Goal: Information Seeking & Learning: Learn about a topic

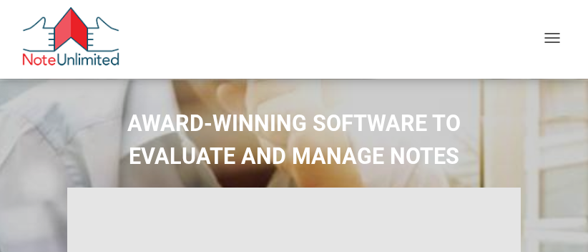
select select
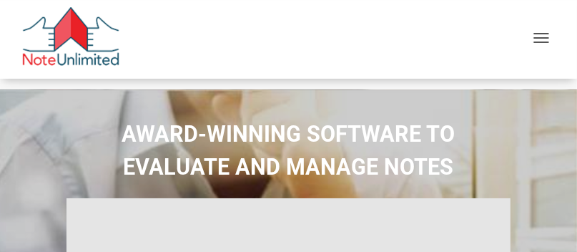
type input "Introduction to new features"
select select
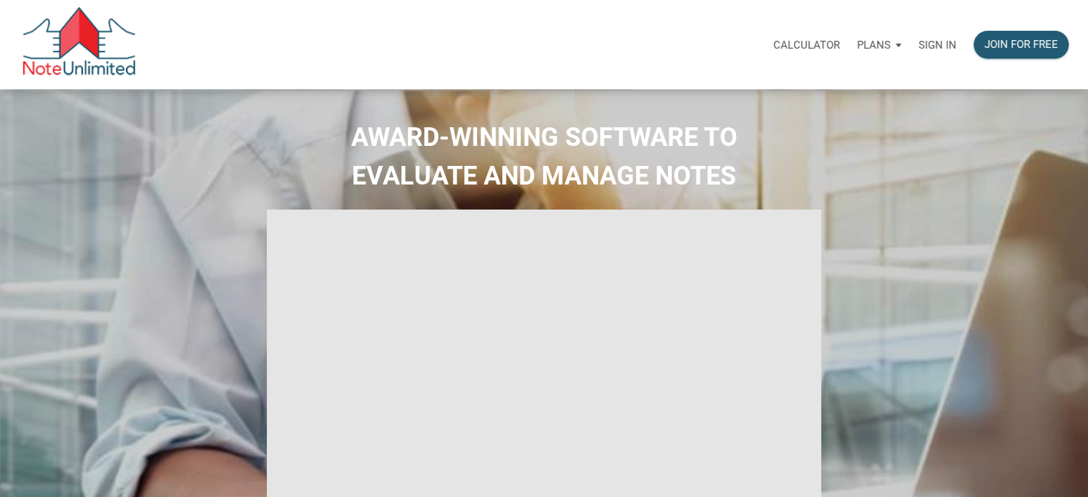
click at [587, 42] on p "Sign in" at bounding box center [938, 45] width 38 height 13
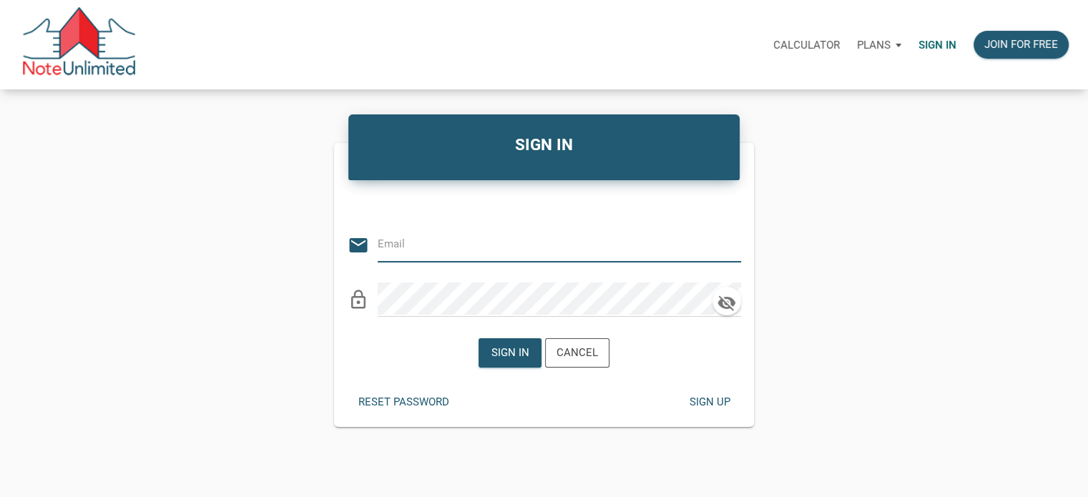
type input "taparrott727@gmail.com"
click at [587, 251] on icon "button" at bounding box center [726, 303] width 21 height 20
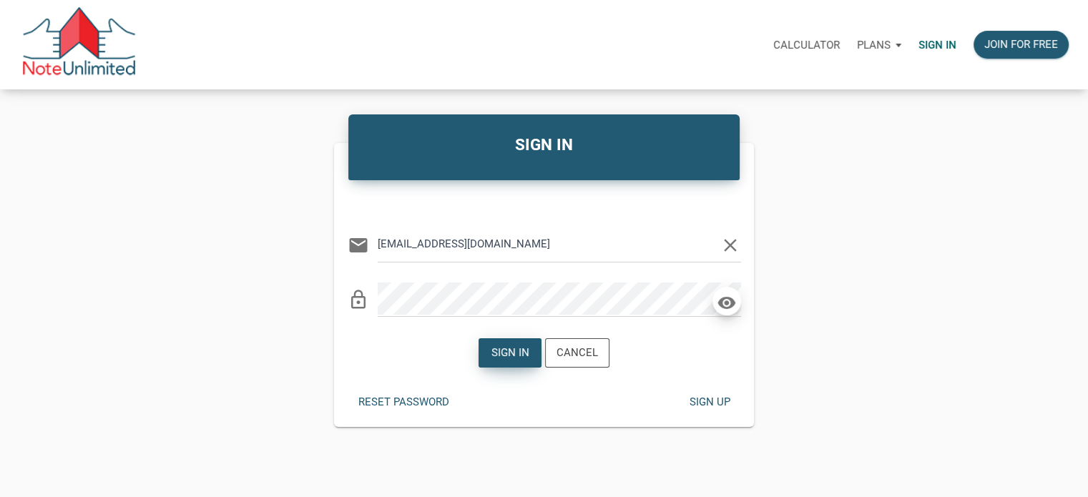
click at [498, 251] on div "Sign in" at bounding box center [510, 353] width 38 height 16
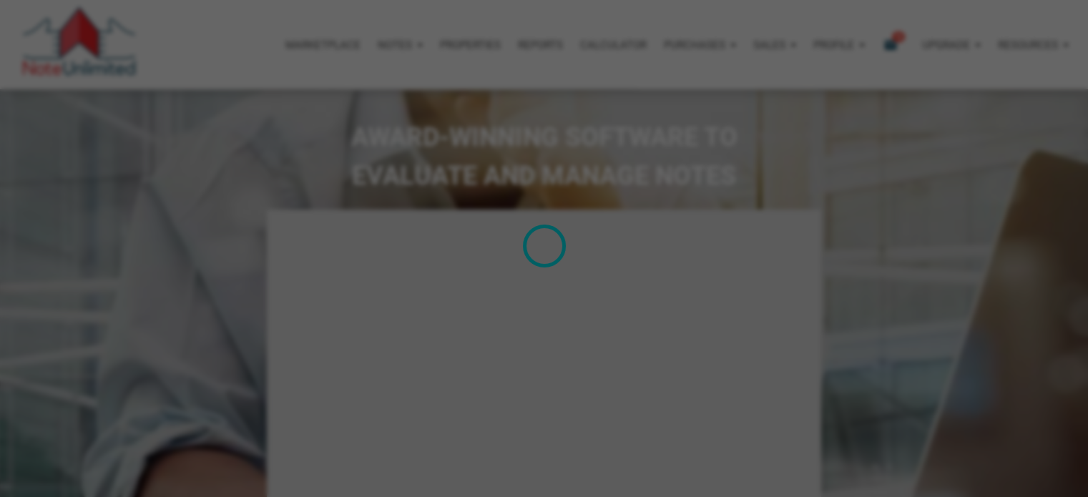
type input "Introduction to new features"
select select
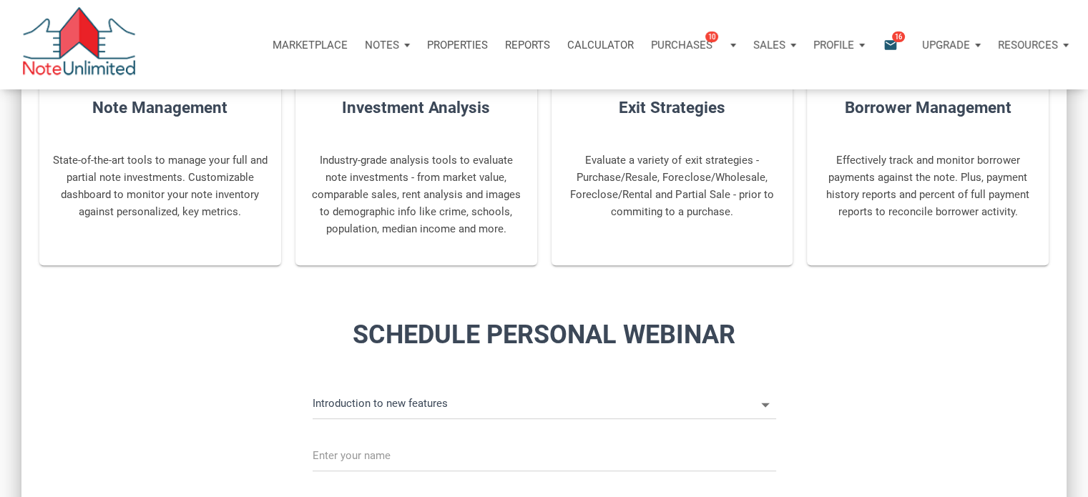
scroll to position [358, 0]
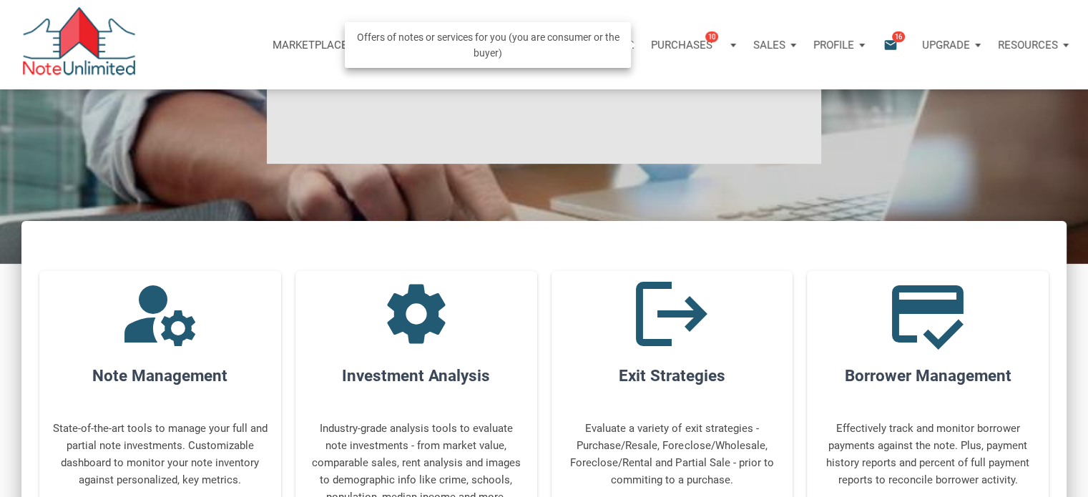
click at [587, 44] on p "Purchases" at bounding box center [682, 45] width 62 height 13
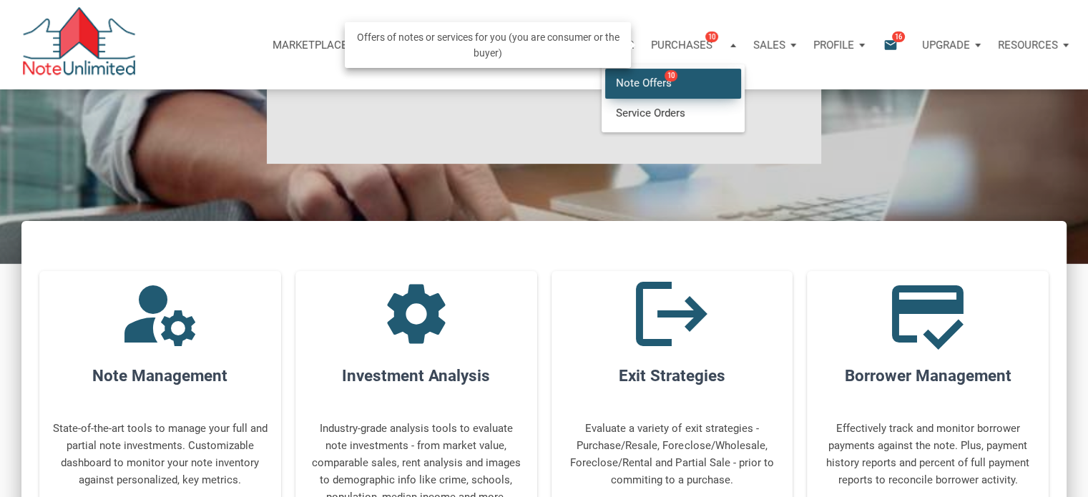
click at [587, 79] on span "10" at bounding box center [671, 75] width 13 height 11
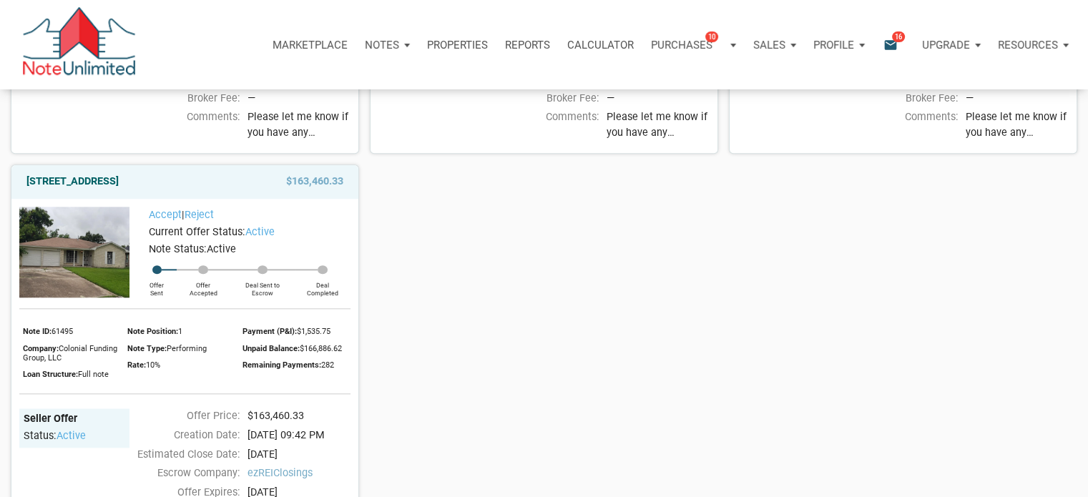
scroll to position [1502, 0]
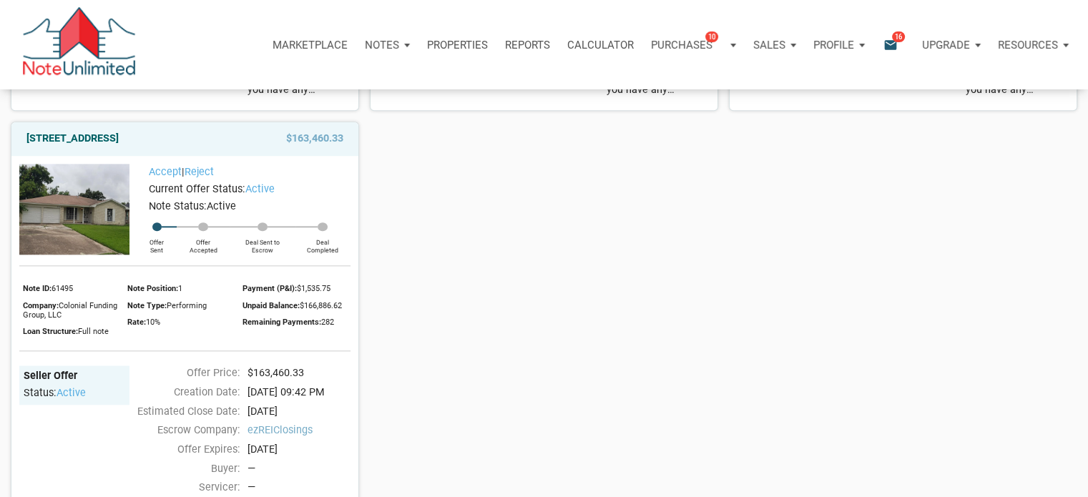
click at [114, 251] on img at bounding box center [74, 209] width 110 height 91
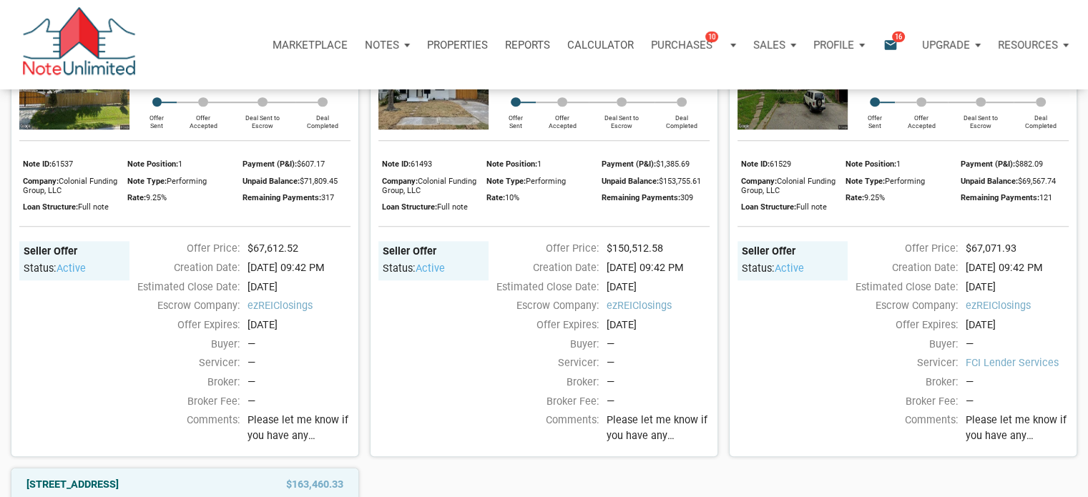
scroll to position [1073, 0]
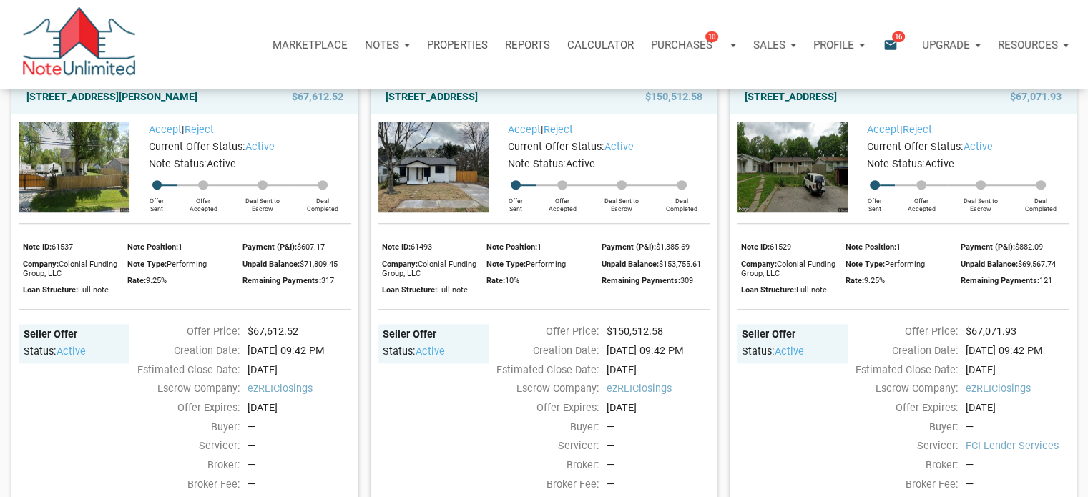
click at [441, 212] on img at bounding box center [433, 167] width 110 height 91
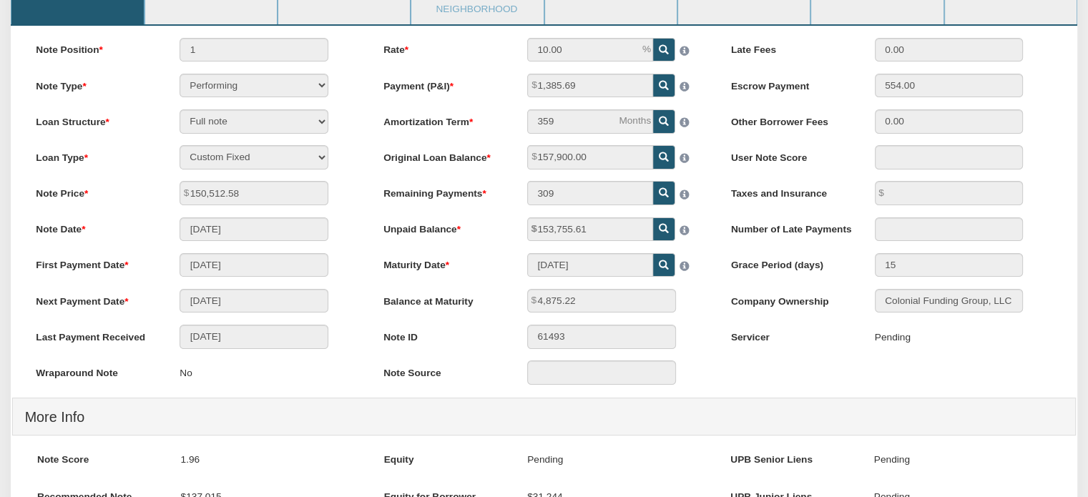
scroll to position [107, 0]
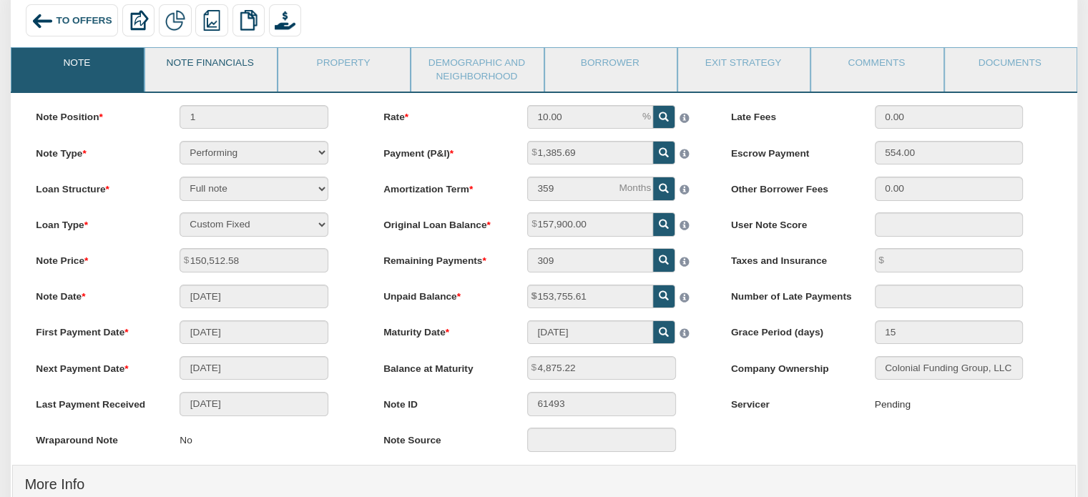
click at [220, 69] on link "Note Financials" at bounding box center [210, 66] width 130 height 36
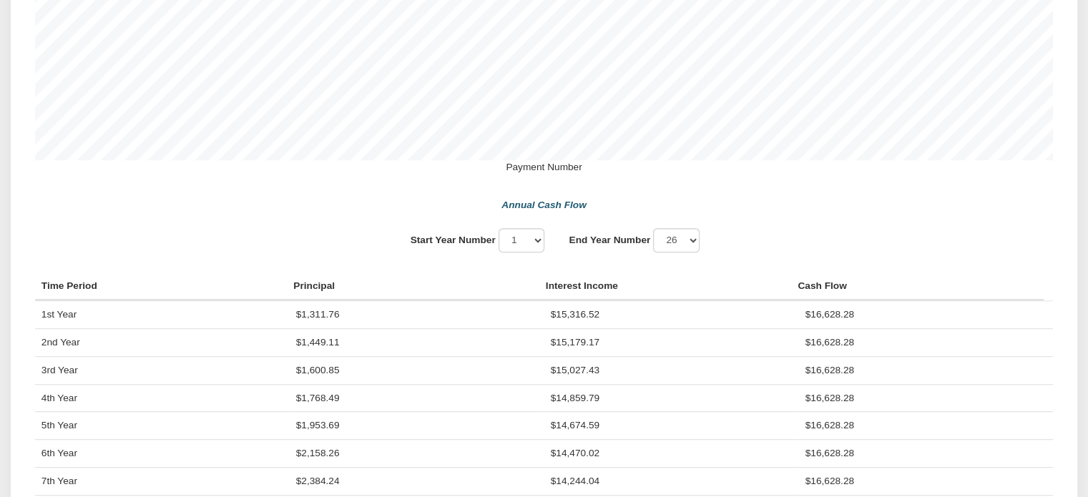
scroll to position [966, 0]
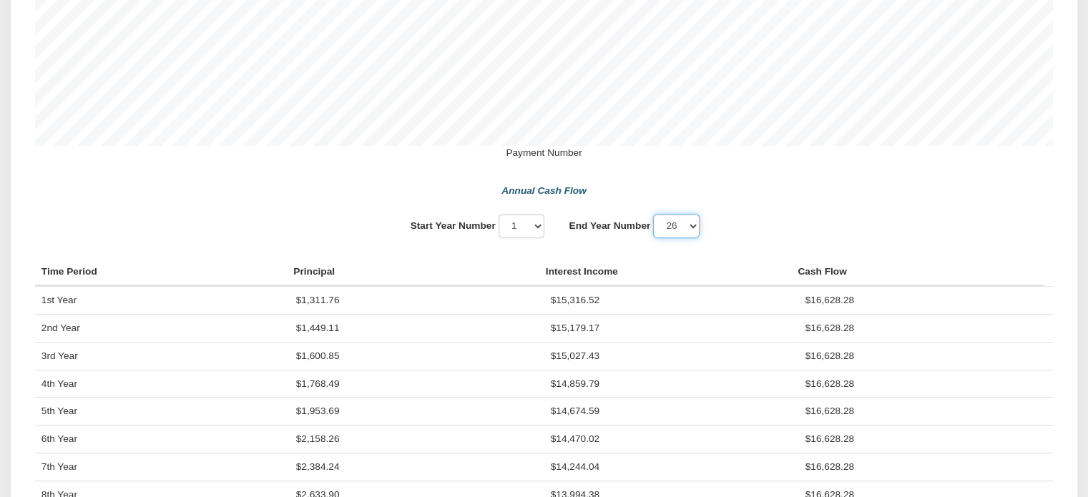
click at [695, 238] on select "1 2 3 4 5 6 7 8 9 10 11 12" at bounding box center [676, 226] width 47 height 24
select select "10"
click at [657, 231] on select "1 2 3 4 5 6 7 8 9 10 11 12" at bounding box center [676, 226] width 47 height 24
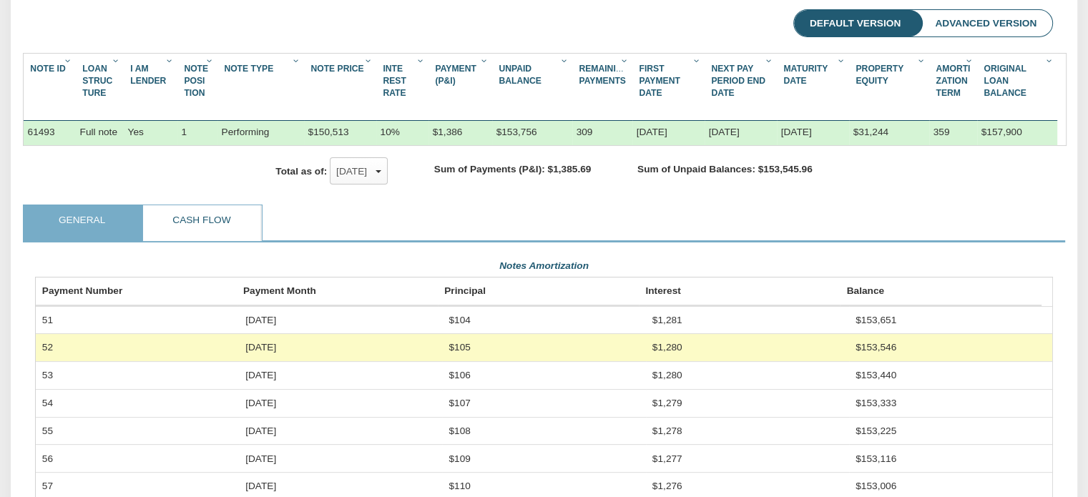
scroll to position [215, 0]
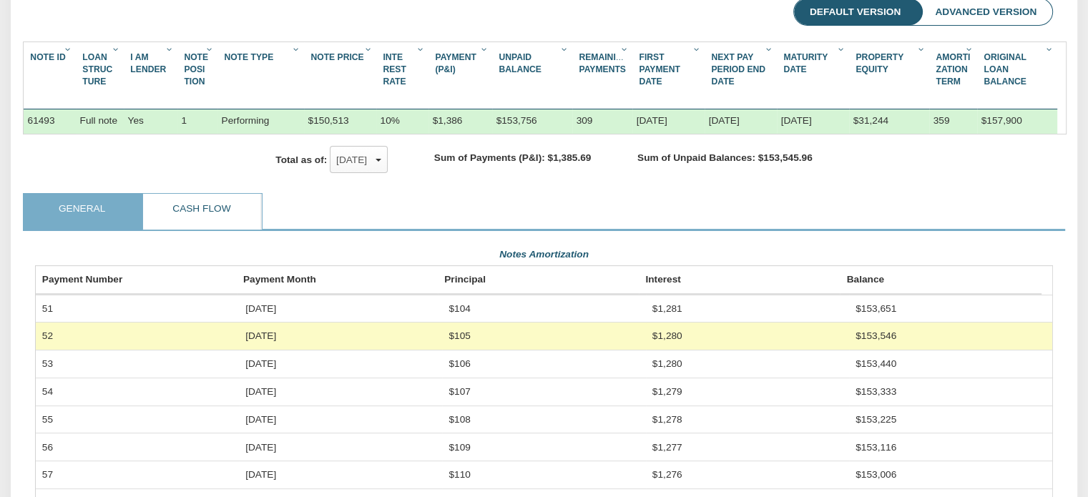
click at [207, 221] on link "Cash Flow" at bounding box center [201, 212] width 117 height 36
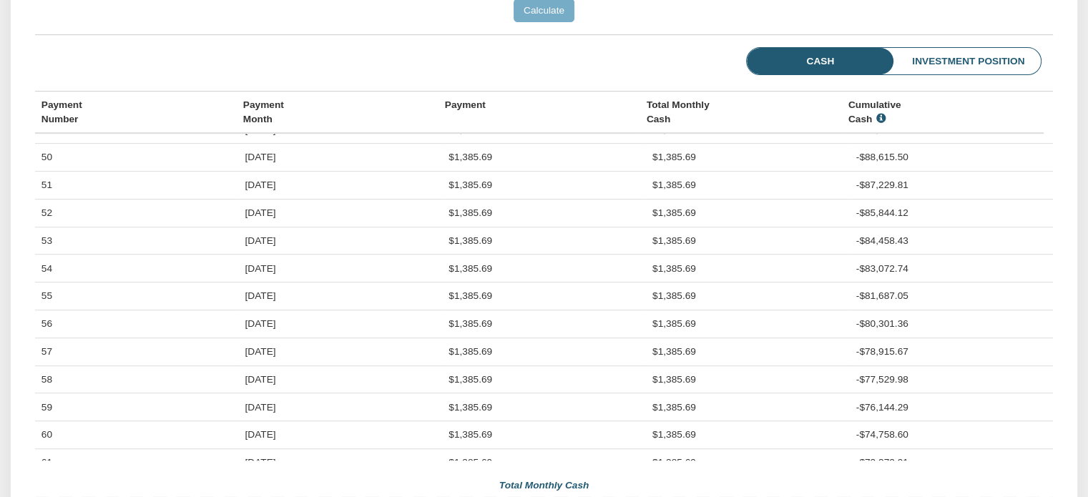
scroll to position [1359, 0]
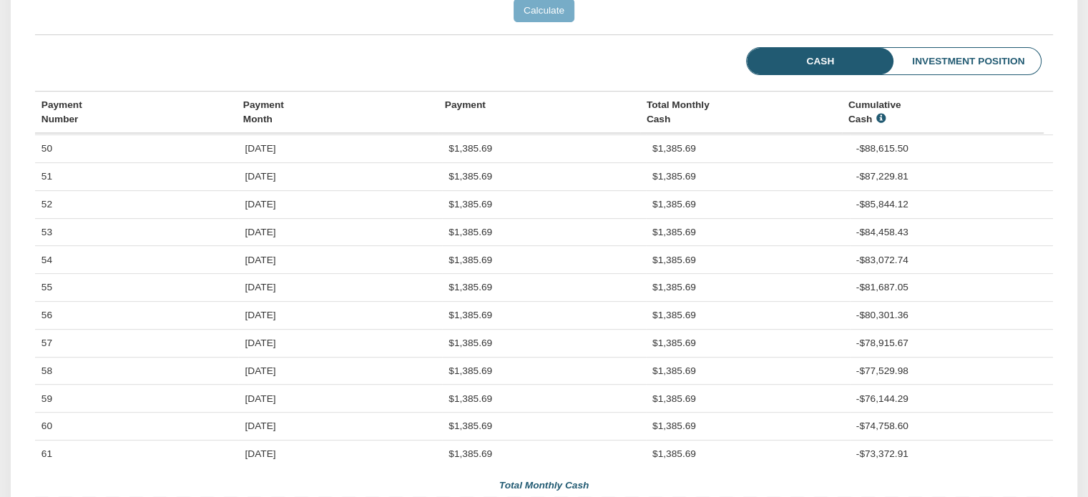
click at [275, 245] on td "[DATE]" at bounding box center [340, 231] width 204 height 27
click at [46, 245] on td "53" at bounding box center [137, 231] width 204 height 27
click at [922, 72] on li "Investment Position" at bounding box center [946, 61] width 187 height 27
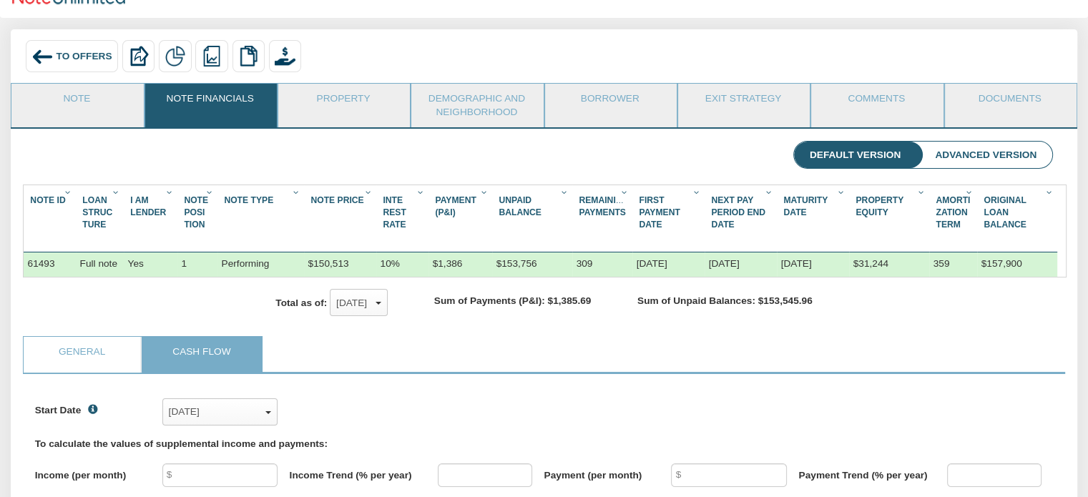
scroll to position [143, 0]
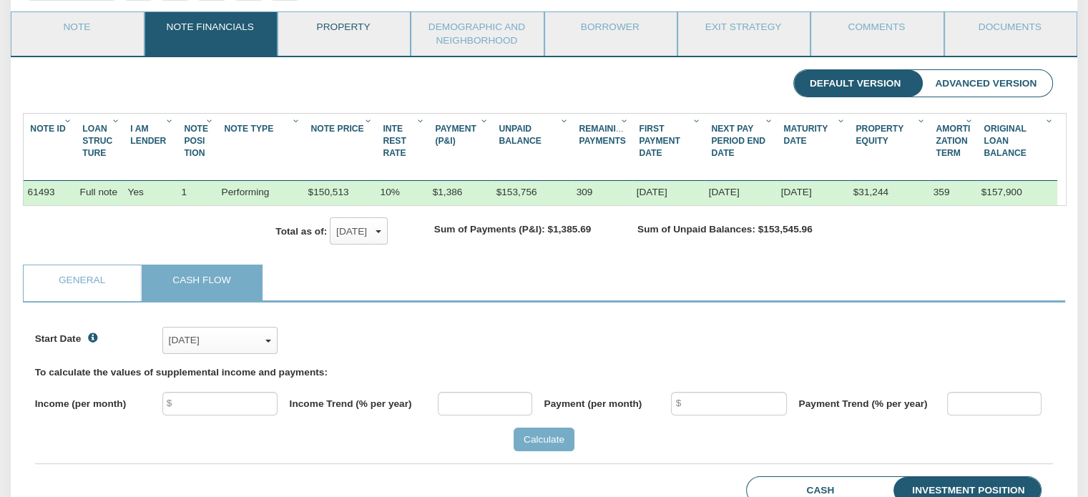
click at [330, 31] on link "Property" at bounding box center [343, 30] width 130 height 36
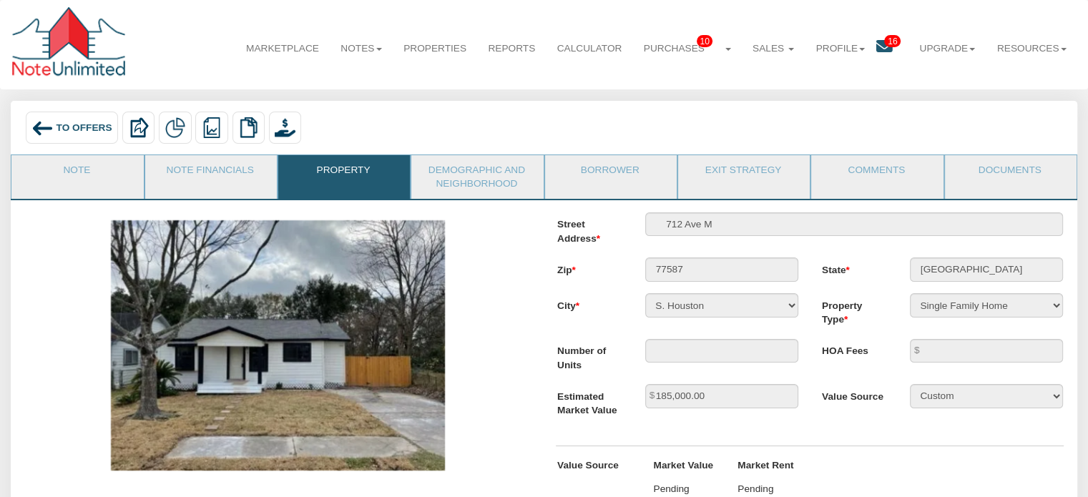
scroll to position [72, 0]
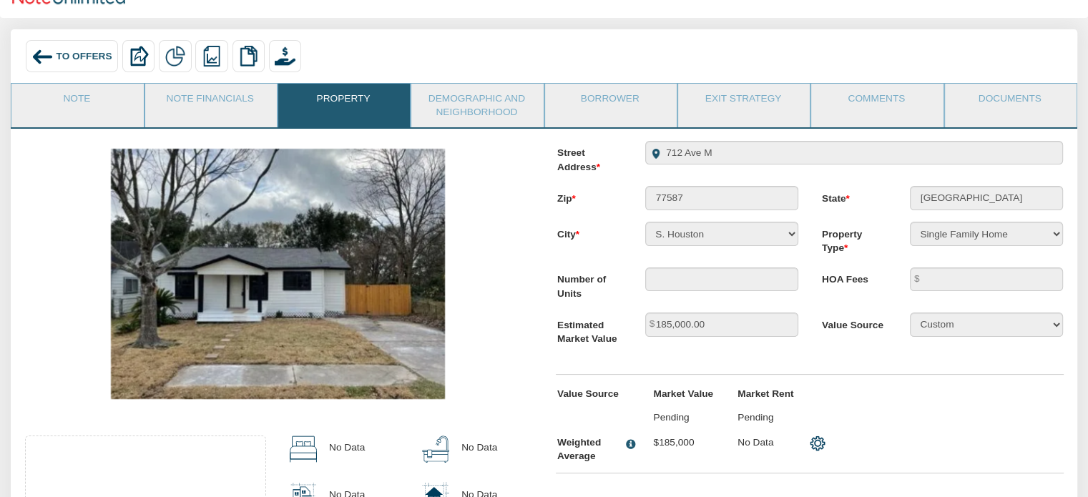
click at [372, 313] on img at bounding box center [277, 274] width 333 height 250
click at [351, 309] on img at bounding box center [277, 274] width 333 height 250
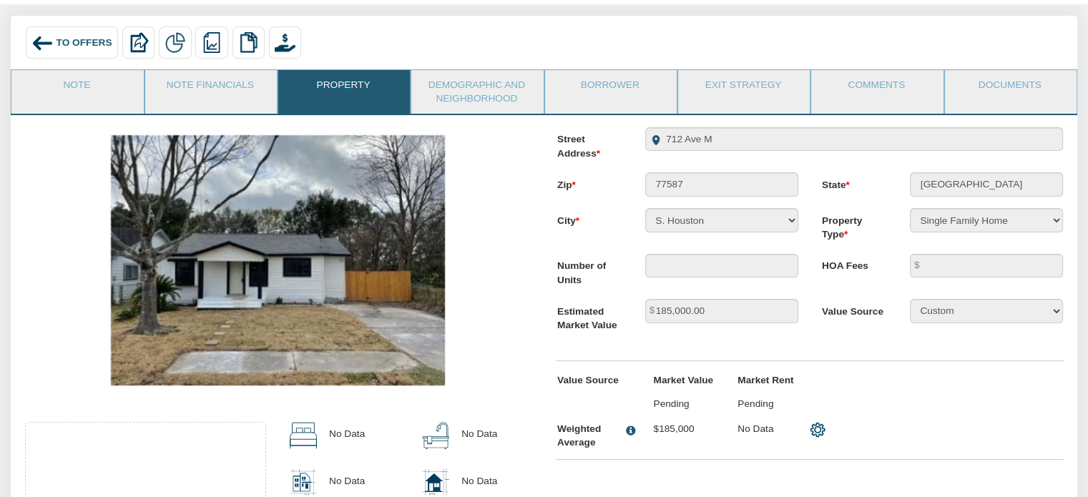
scroll to position [0, 0]
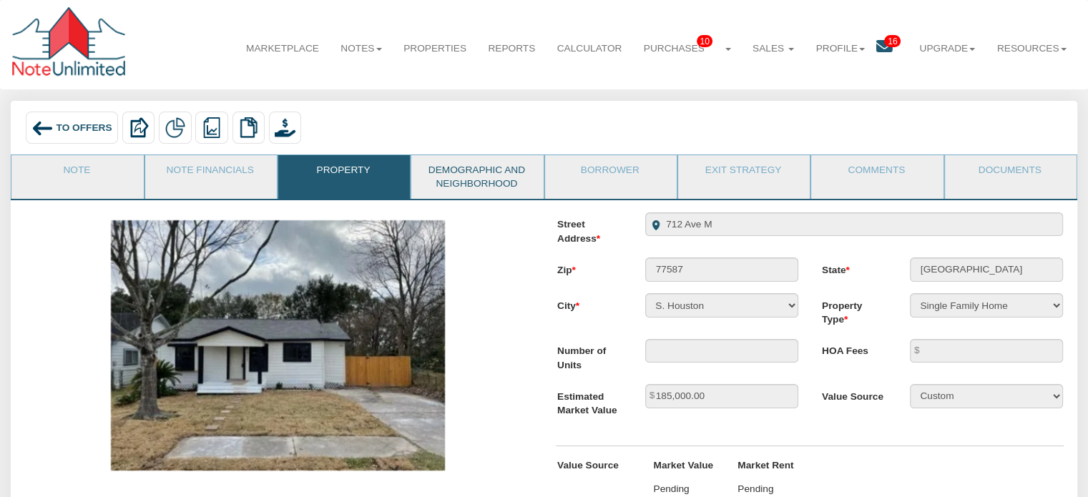
click at [500, 179] on link "Demographic and Neighborhood" at bounding box center [476, 177] width 130 height 44
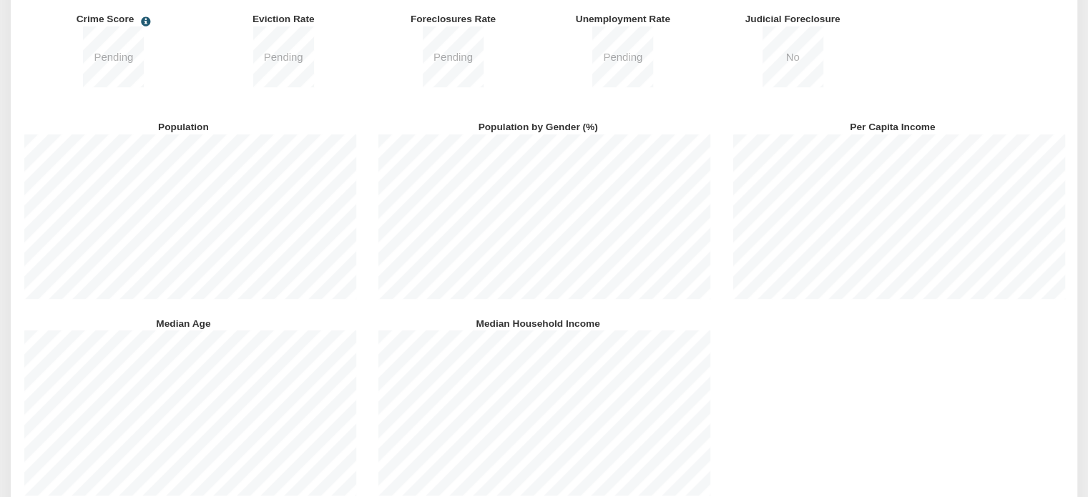
scroll to position [66, 0]
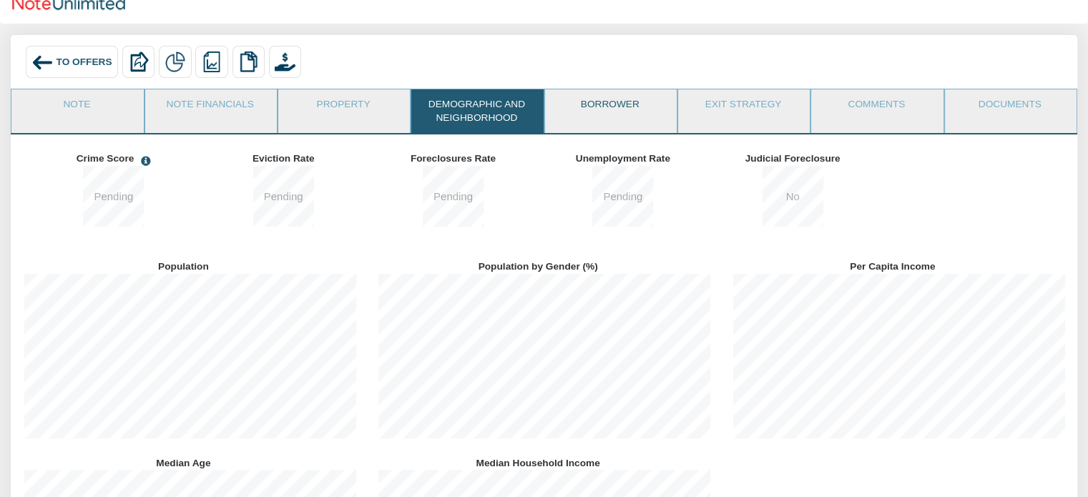
click at [611, 114] on link "Borrower" at bounding box center [610, 107] width 130 height 36
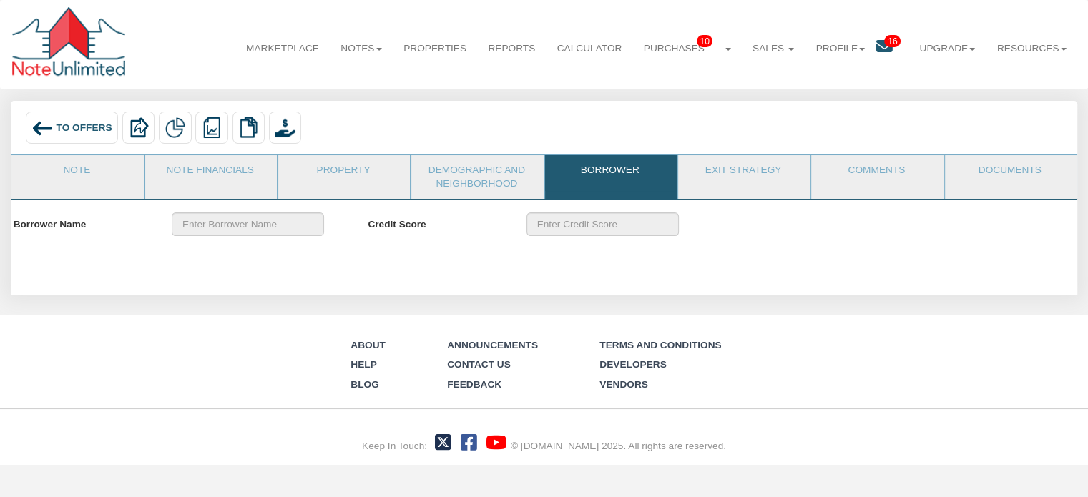
scroll to position [0, 0]
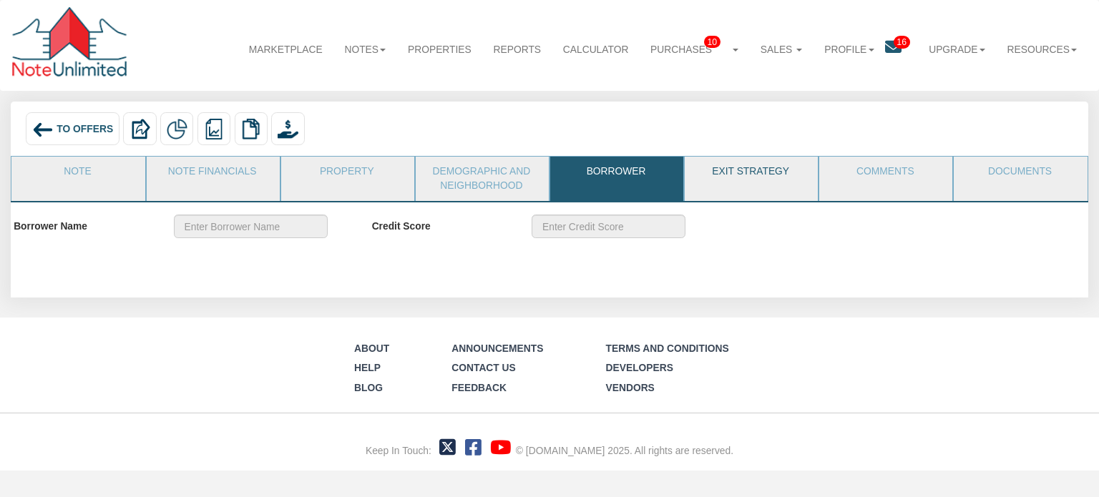
click at [753, 174] on link "Exit Strategy" at bounding box center [751, 175] width 132 height 36
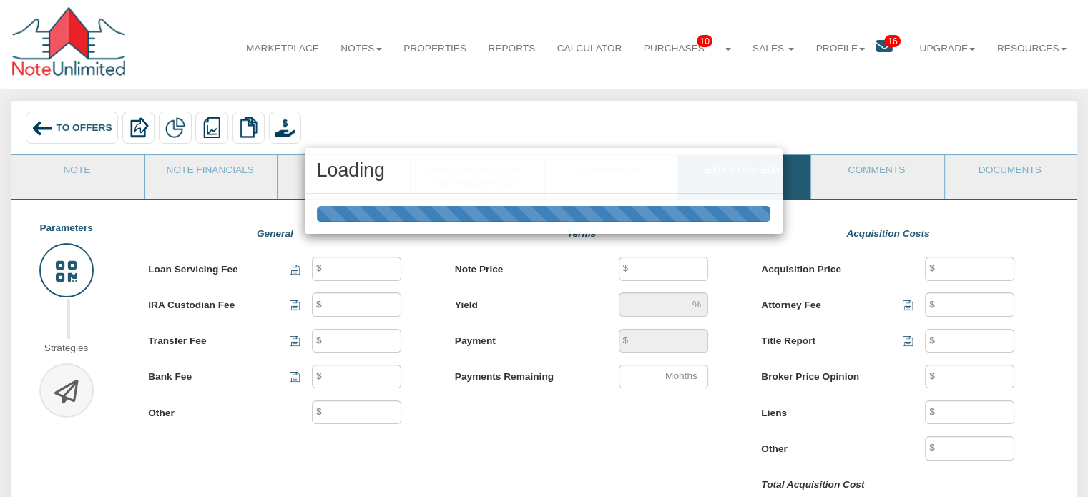
type input "40"
type input "25"
type input "500"
type input "250"
type input "150,512"
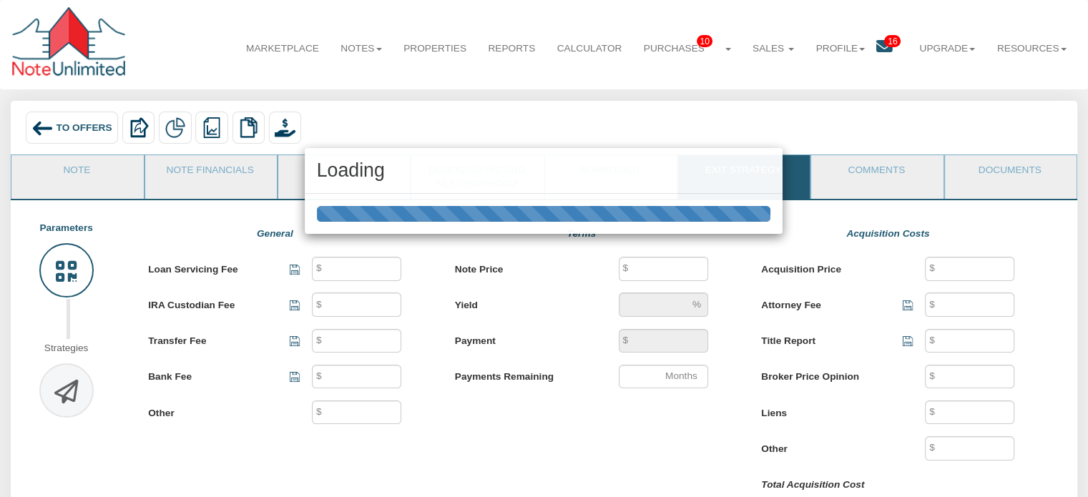
type input "10.3"
type input "1,385.69"
type input "309"
type input "150,512"
type input "500"
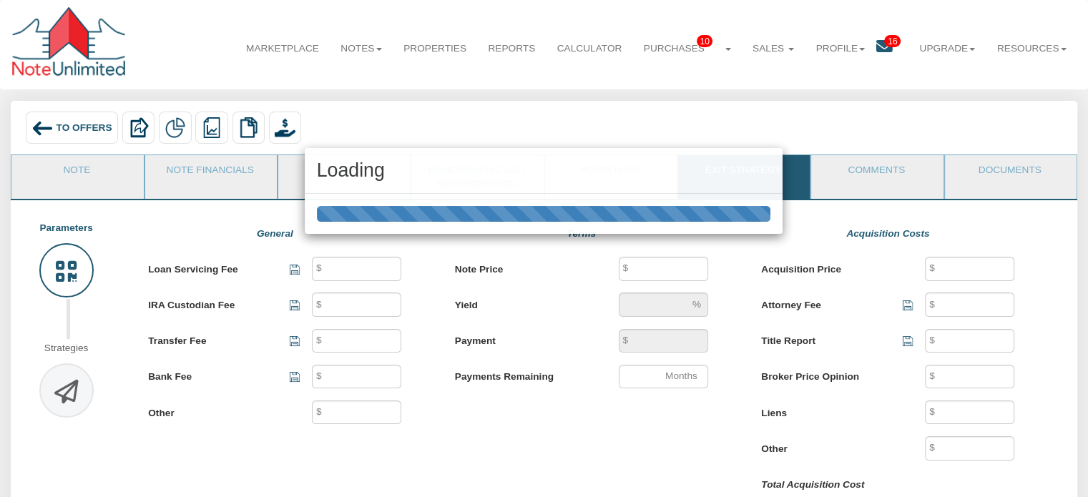
type input "100"
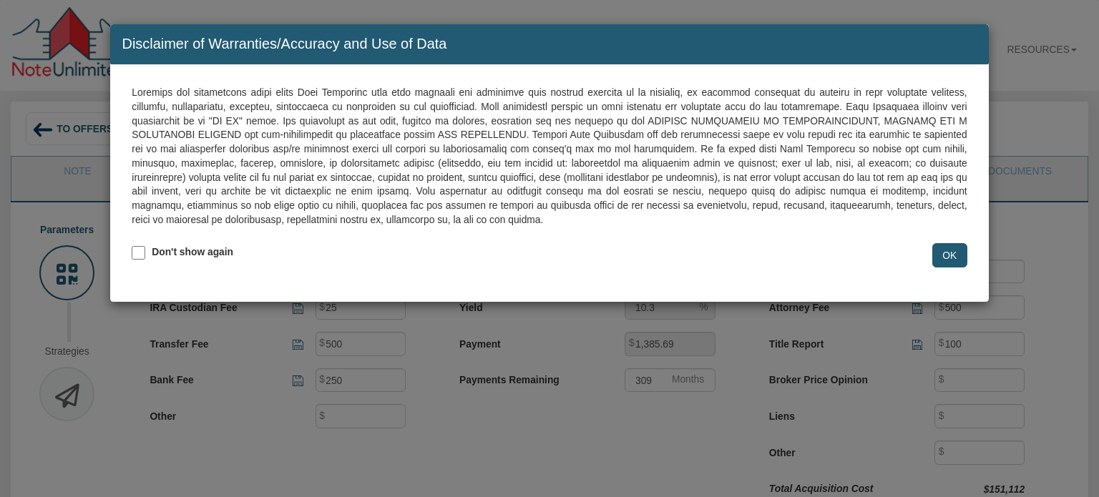
click at [946, 248] on input "OK" at bounding box center [949, 255] width 35 height 24
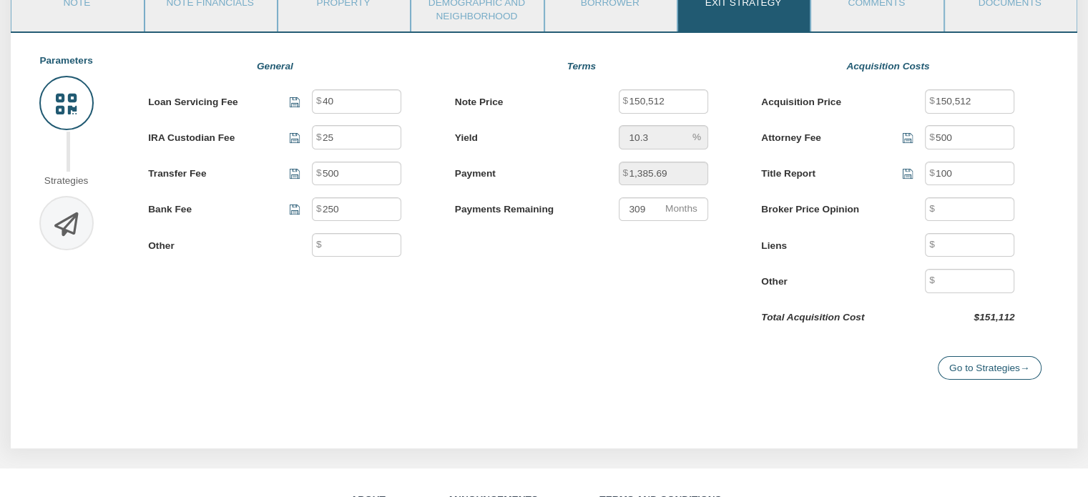
scroll to position [143, 0]
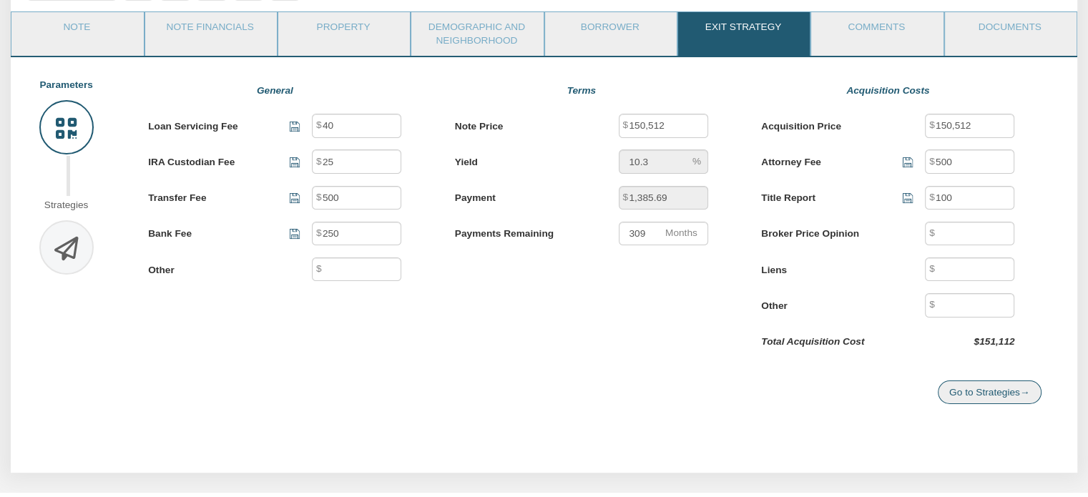
click at [986, 394] on link "Go to Strategies →" at bounding box center [990, 393] width 104 height 24
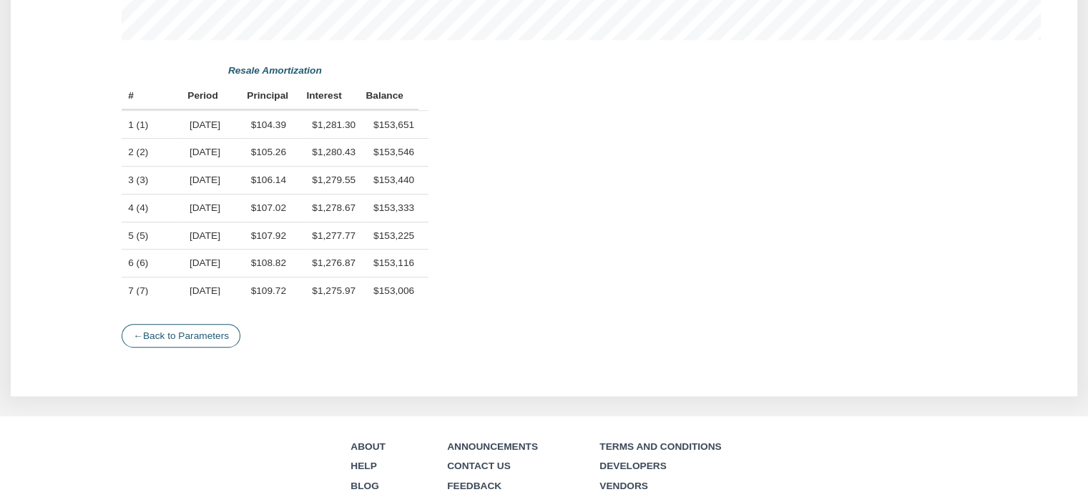
scroll to position [786, 0]
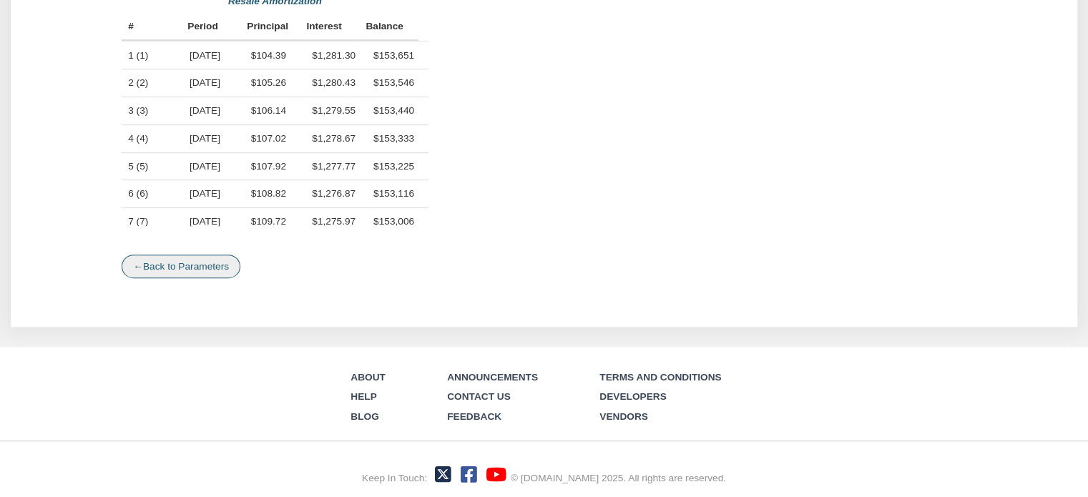
click at [210, 263] on link "← Back to Parameters" at bounding box center [181, 267] width 119 height 24
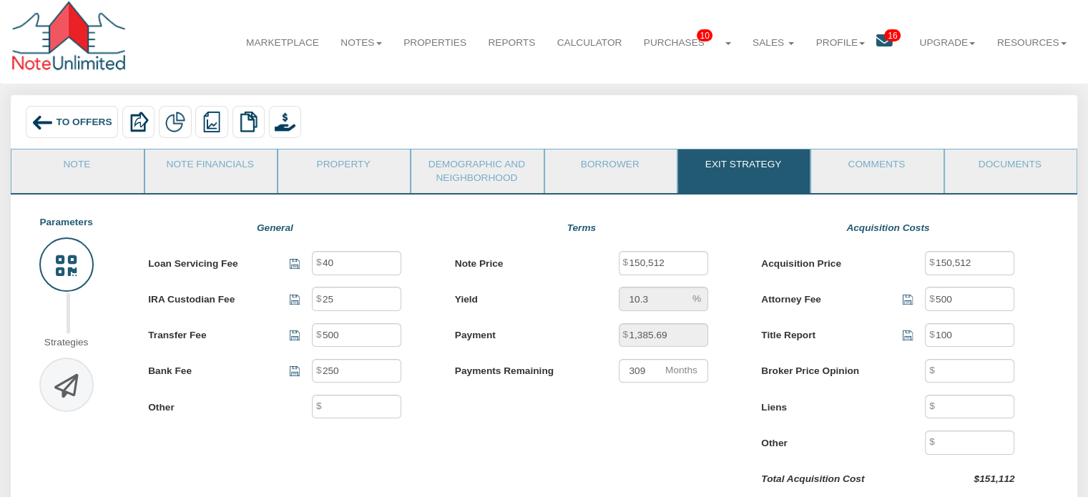
scroll to position [0, 0]
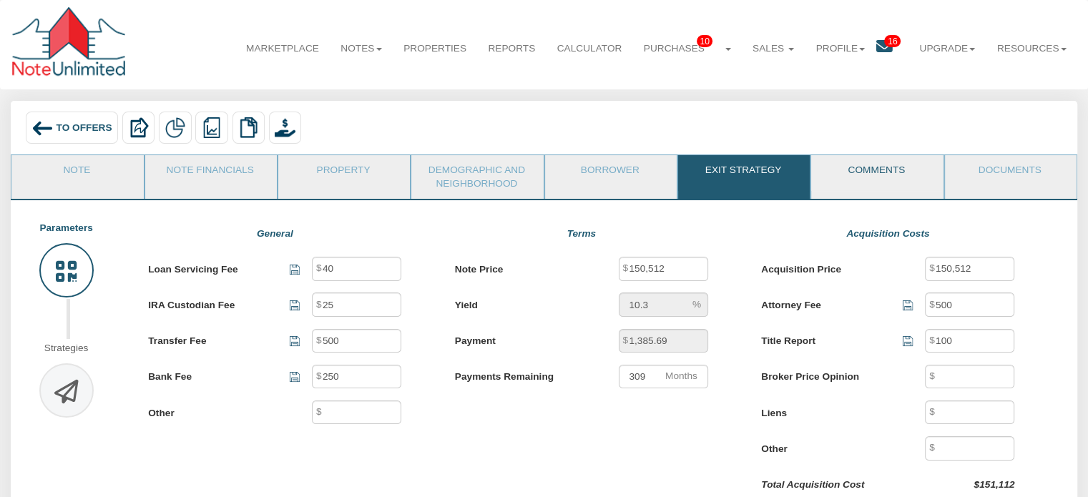
click at [882, 171] on link "Comments" at bounding box center [876, 173] width 130 height 36
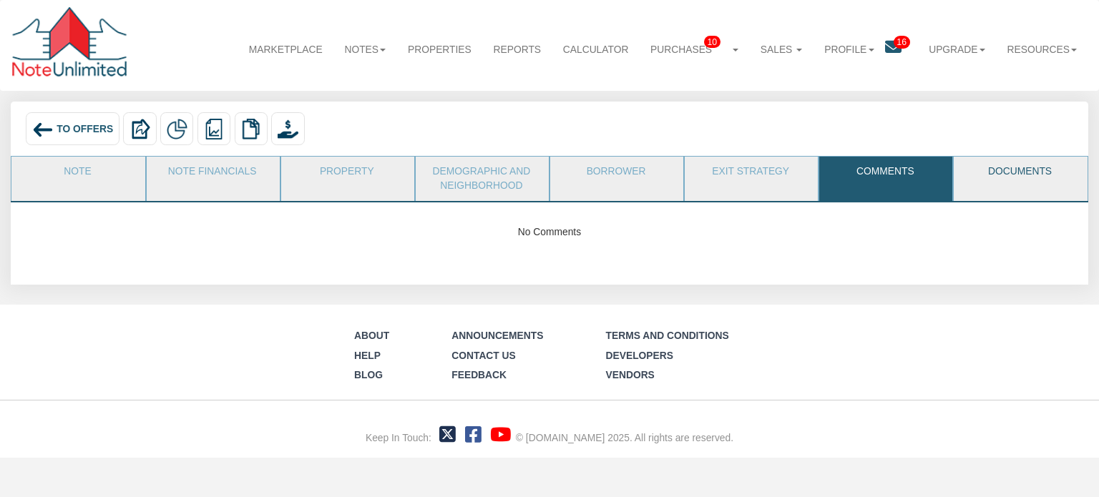
click at [1010, 168] on link "Documents" at bounding box center [1020, 175] width 132 height 36
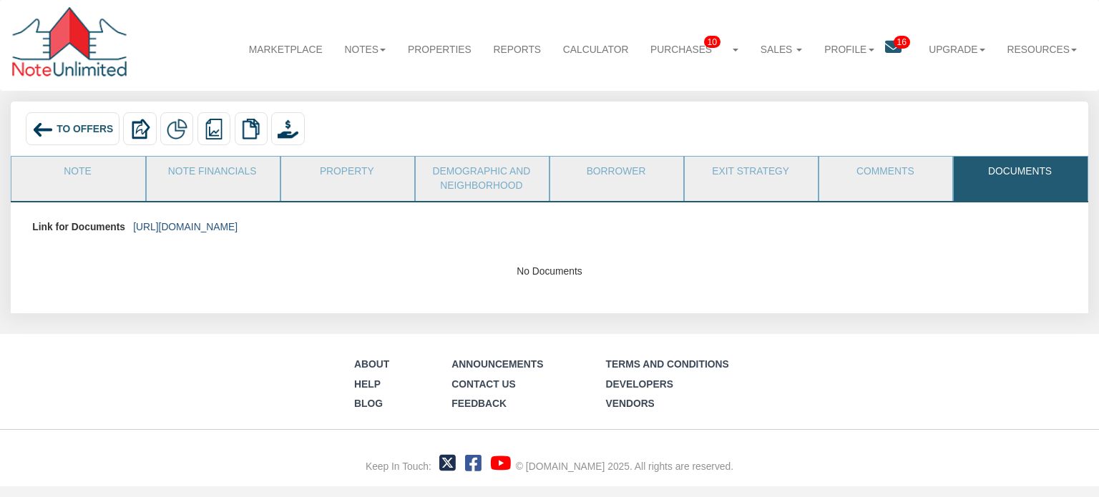
click at [238, 225] on link "https://colonialfundinggroup.sharepoint.com/:f:/s/operationsteam/Eg5p2f-ec6BFi1…" at bounding box center [185, 226] width 104 height 11
click at [72, 172] on link "Note" at bounding box center [77, 175] width 132 height 36
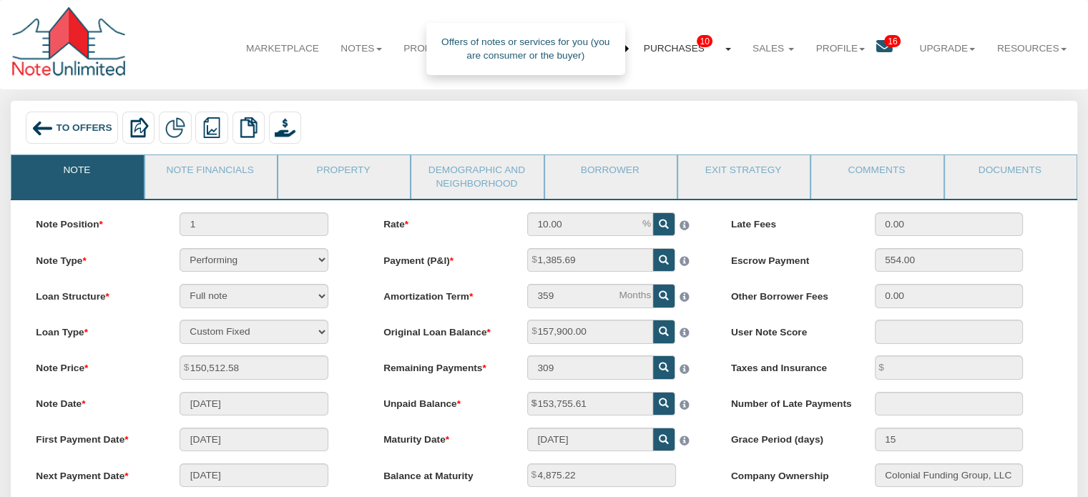
click at [661, 48] on link "Purchases 10" at bounding box center [687, 49] width 109 height 36
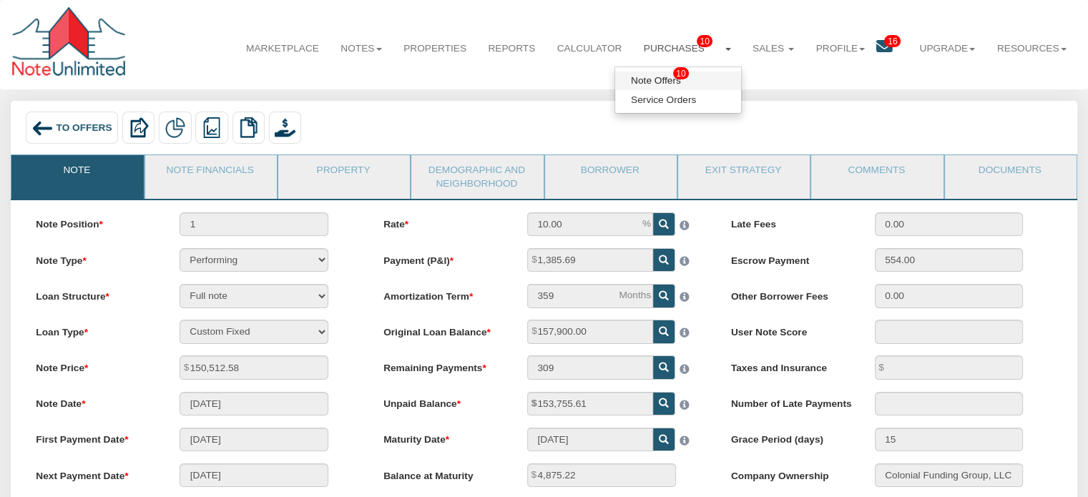
click at [632, 82] on link "Note Offers 10" at bounding box center [678, 81] width 126 height 19
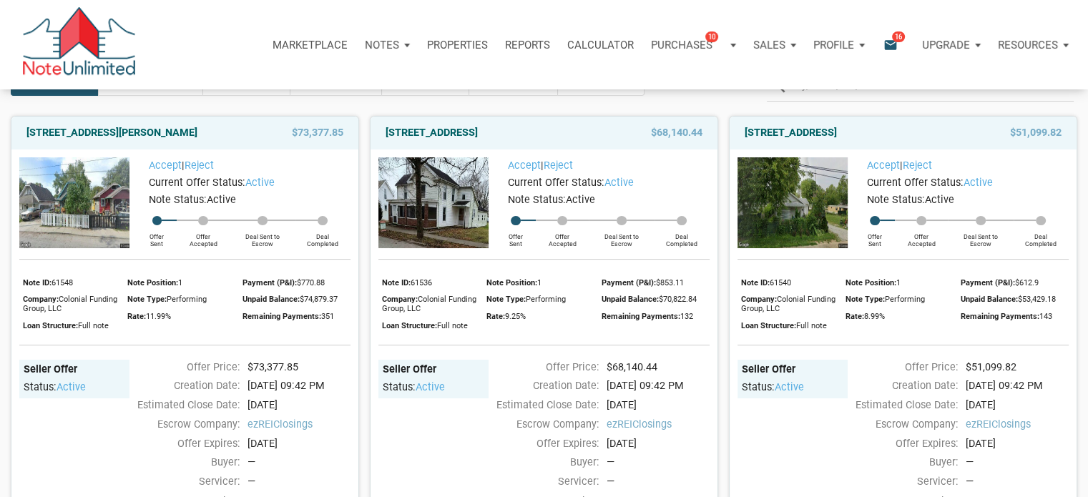
scroll to position [72, 0]
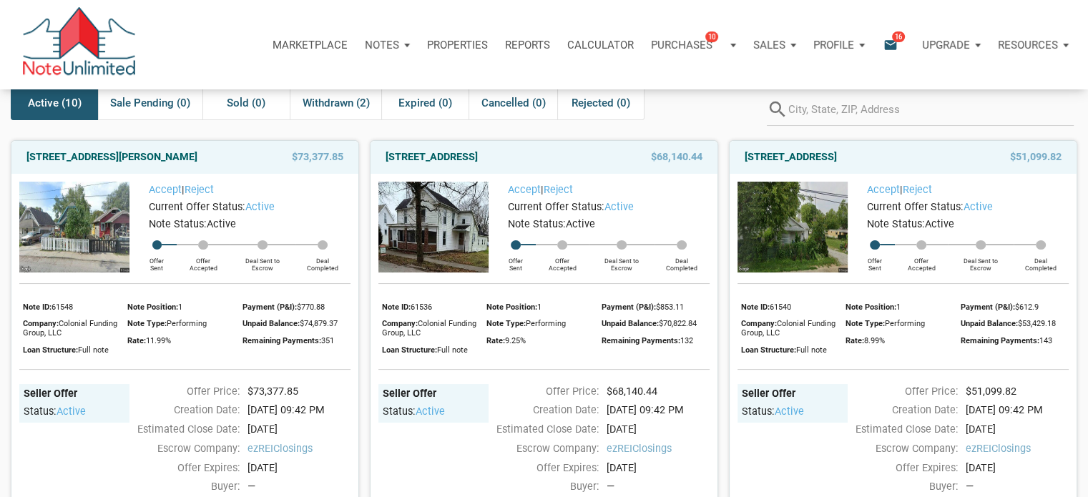
click at [451, 229] on img at bounding box center [433, 227] width 110 height 91
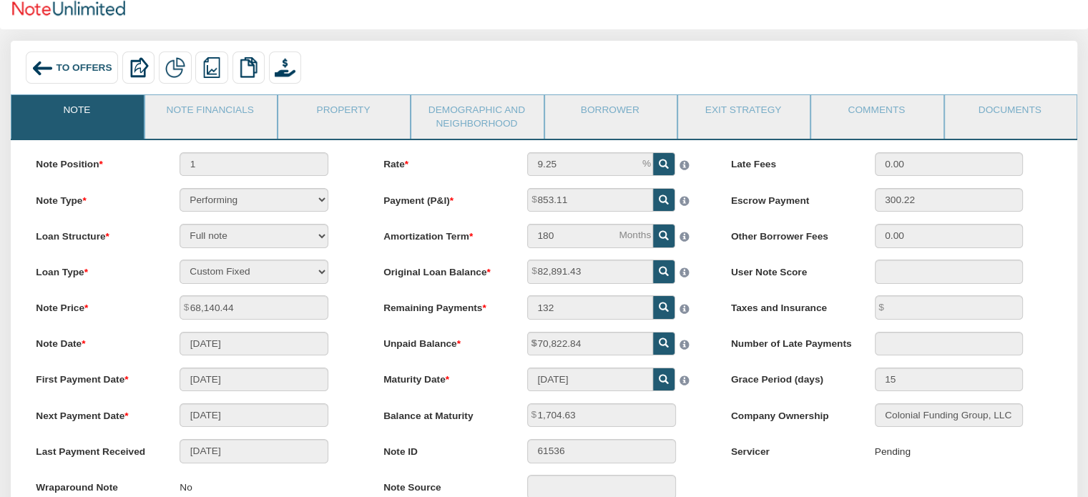
scroll to position [36, 0]
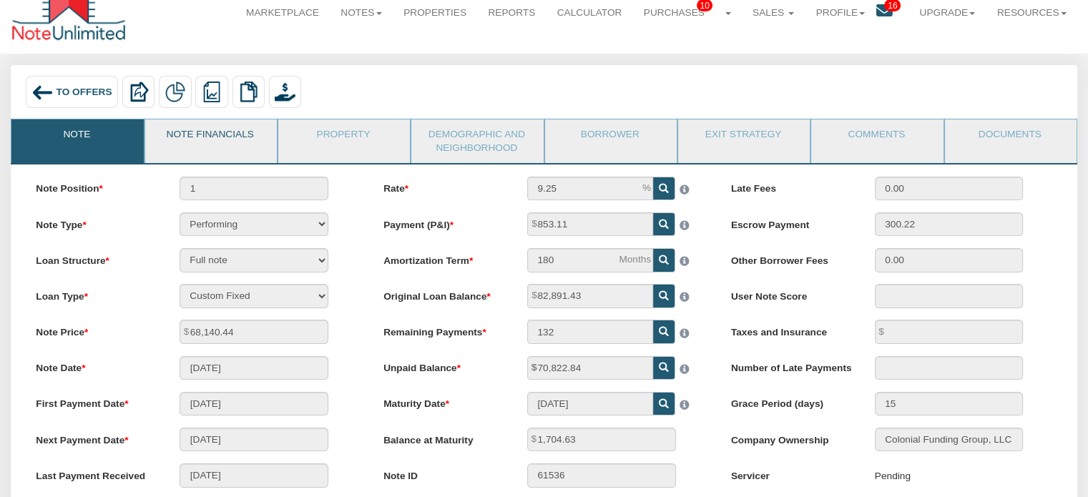
click at [229, 138] on link "Note Financials" at bounding box center [210, 137] width 130 height 36
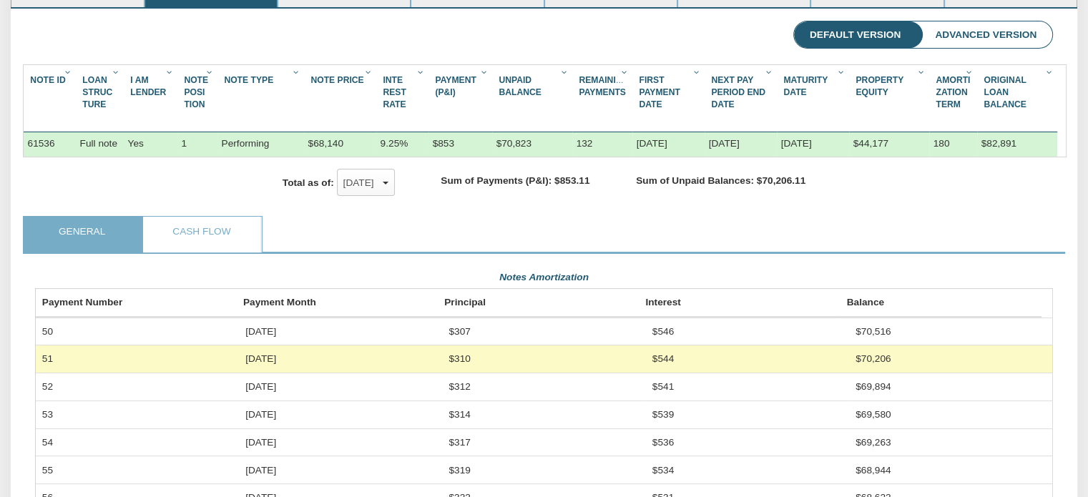
scroll to position [0, 0]
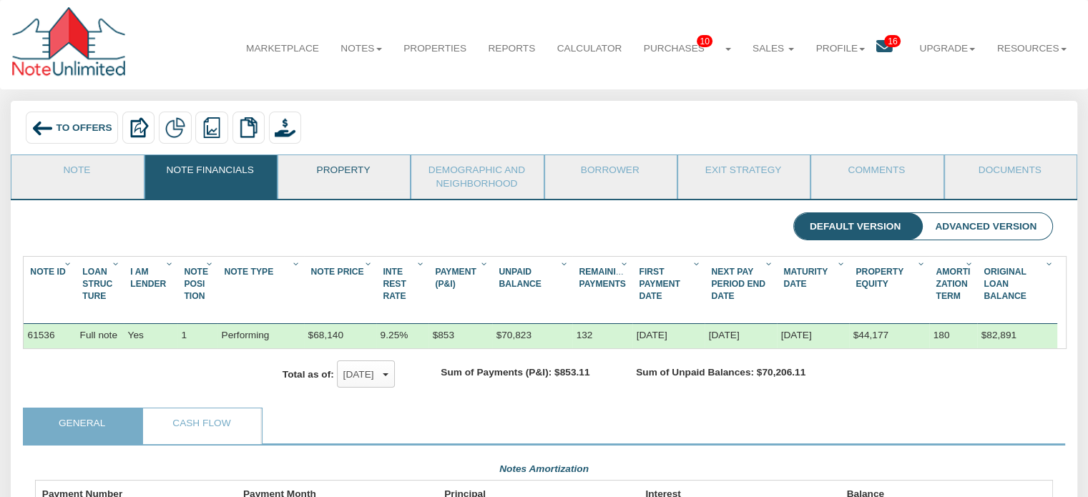
click at [370, 177] on link "Property" at bounding box center [343, 173] width 130 height 36
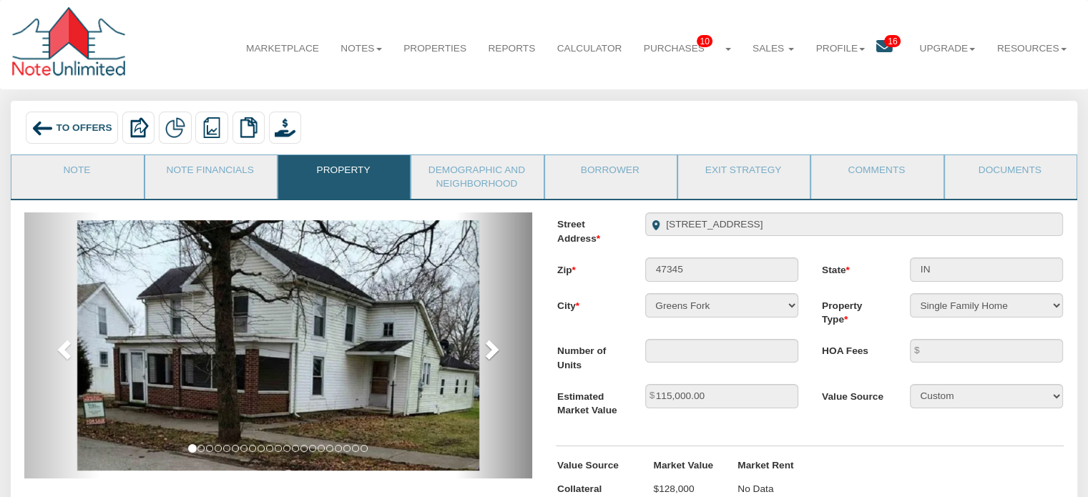
click at [494, 354] on span at bounding box center [490, 348] width 21 height 21
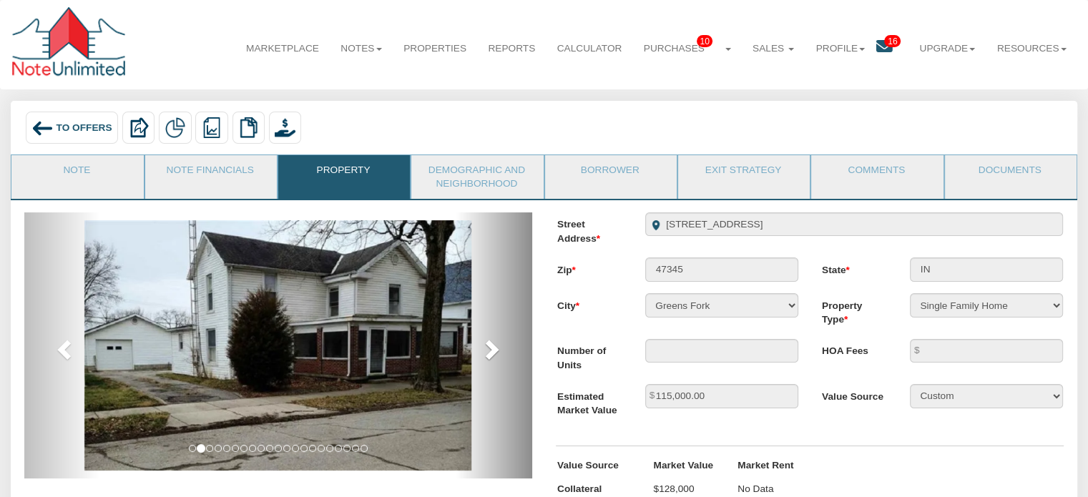
click at [494, 354] on span at bounding box center [490, 348] width 21 height 21
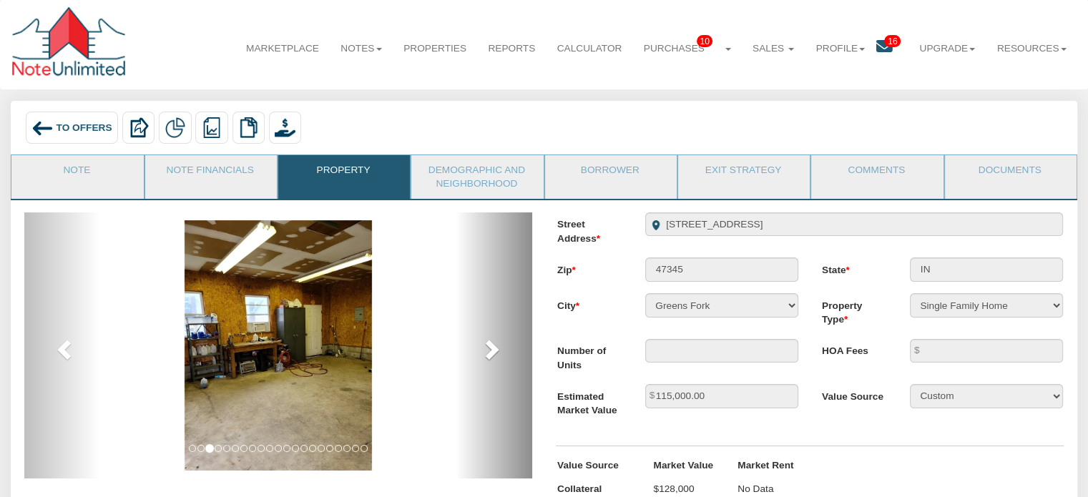
click at [494, 354] on span at bounding box center [490, 348] width 21 height 21
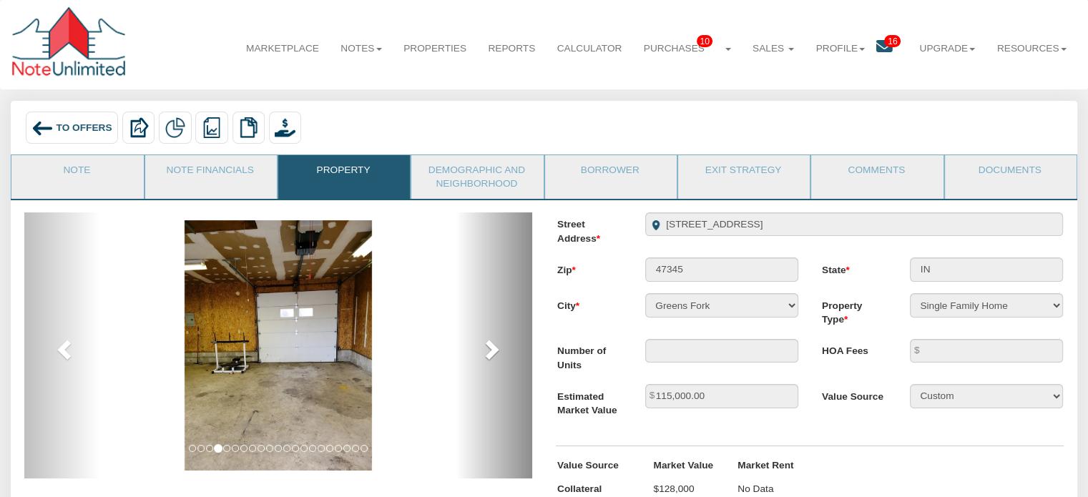
click at [494, 354] on span at bounding box center [490, 348] width 21 height 21
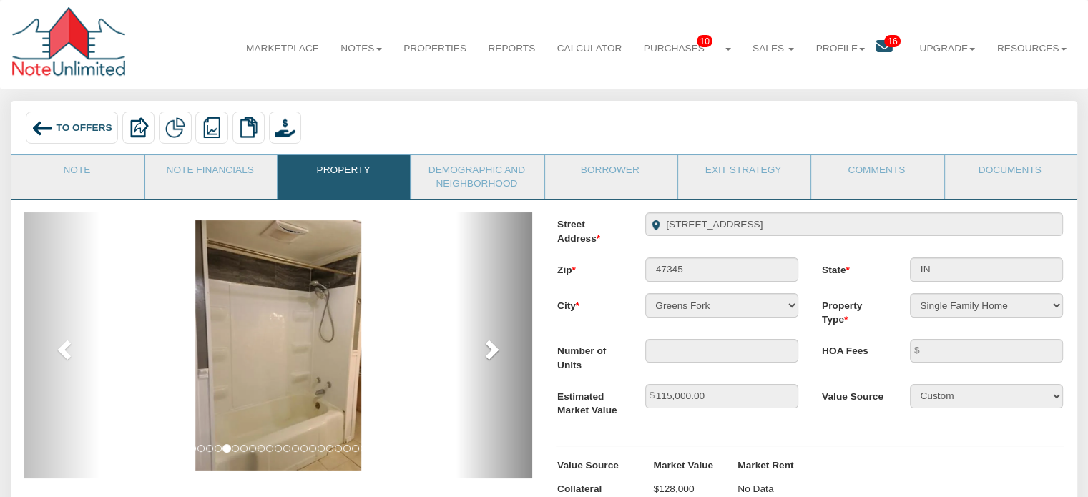
click at [494, 354] on span at bounding box center [490, 348] width 21 height 21
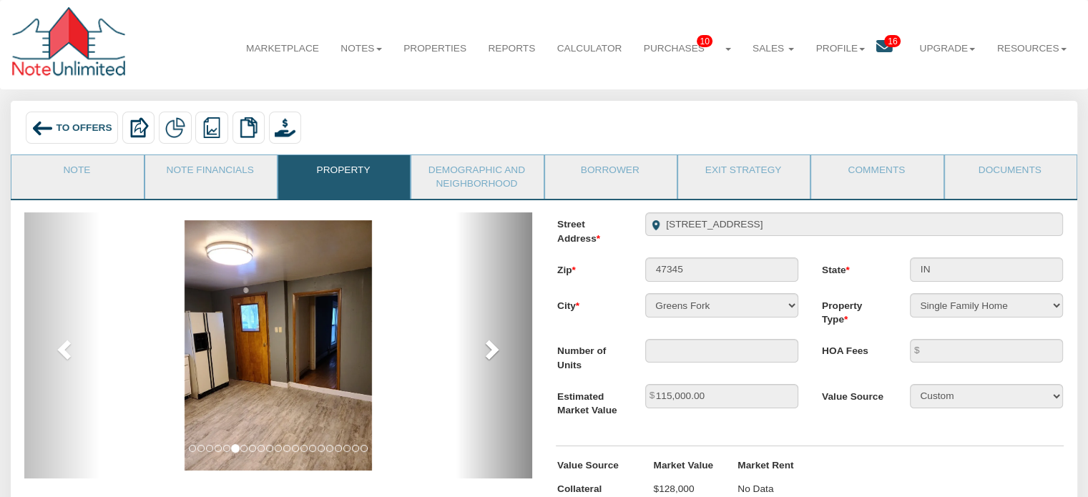
click at [494, 354] on span at bounding box center [490, 348] width 21 height 21
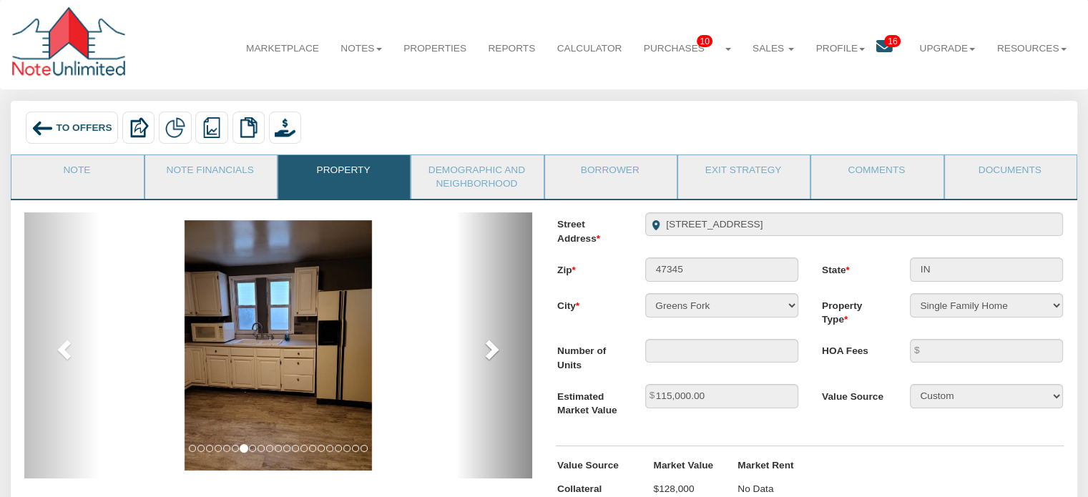
click at [494, 354] on span at bounding box center [490, 348] width 21 height 21
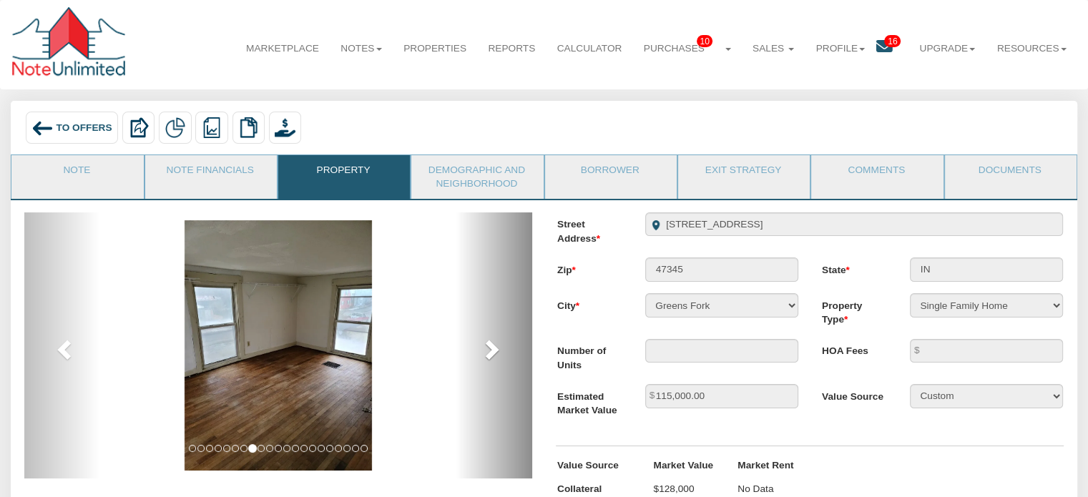
click at [494, 354] on span at bounding box center [490, 348] width 21 height 21
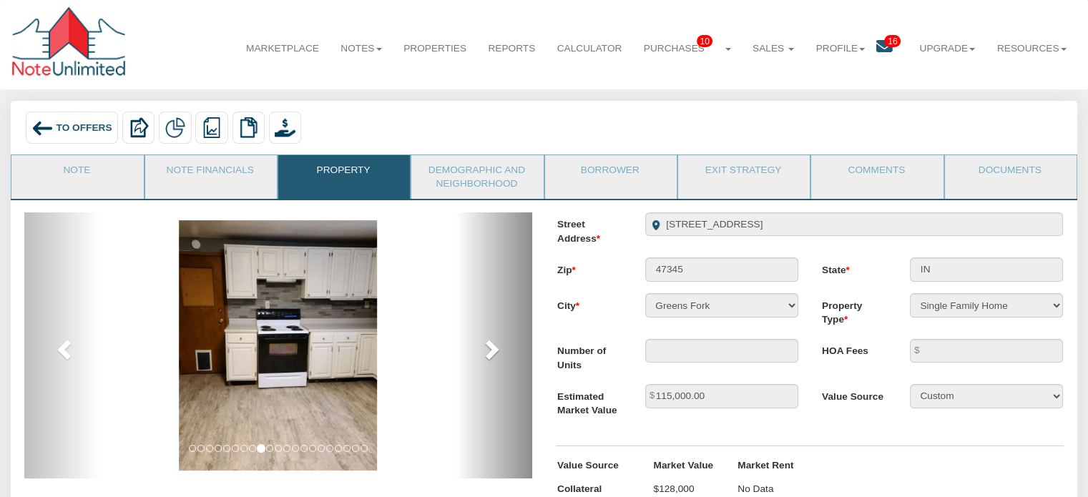
click at [494, 354] on span at bounding box center [490, 348] width 21 height 21
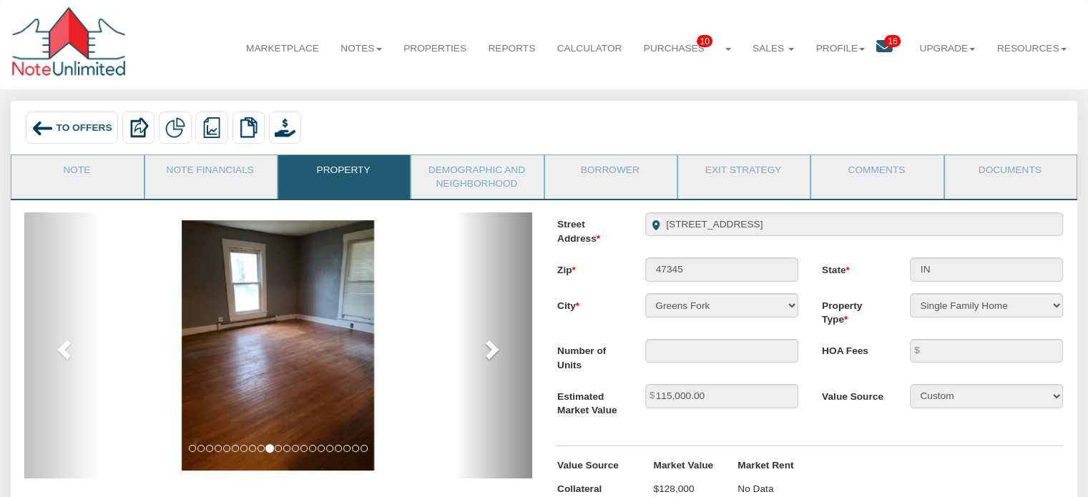
click at [491, 351] on span at bounding box center [490, 348] width 21 height 21
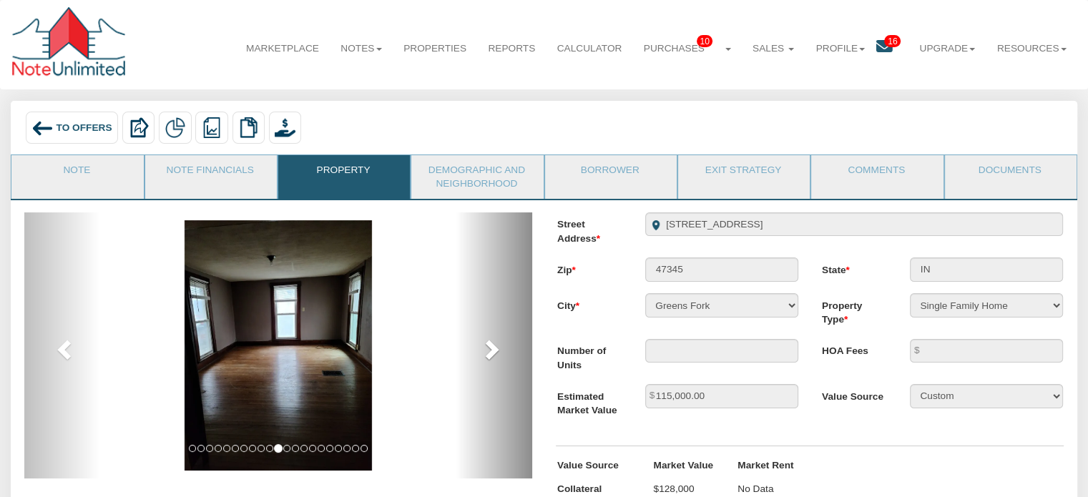
click at [491, 351] on span at bounding box center [490, 348] width 21 height 21
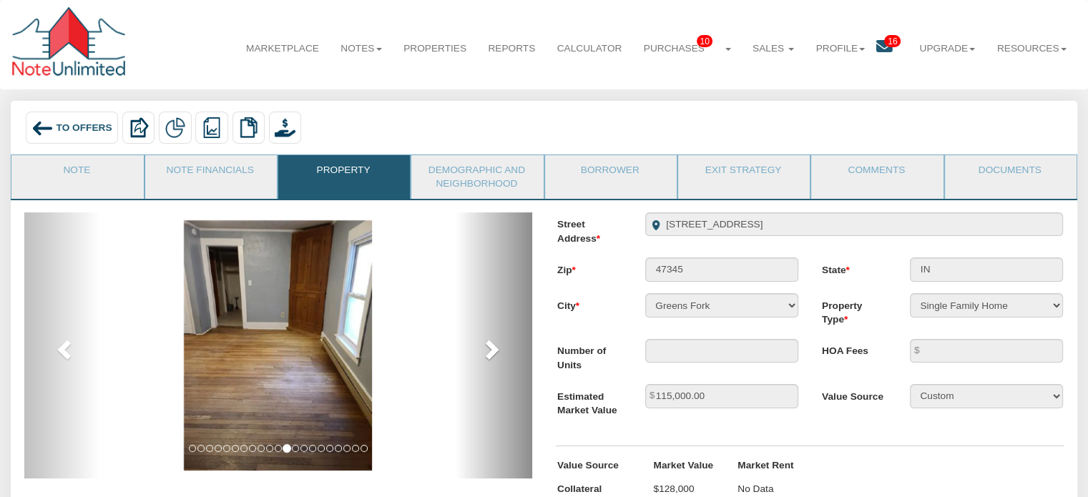
click at [491, 351] on span at bounding box center [490, 348] width 21 height 21
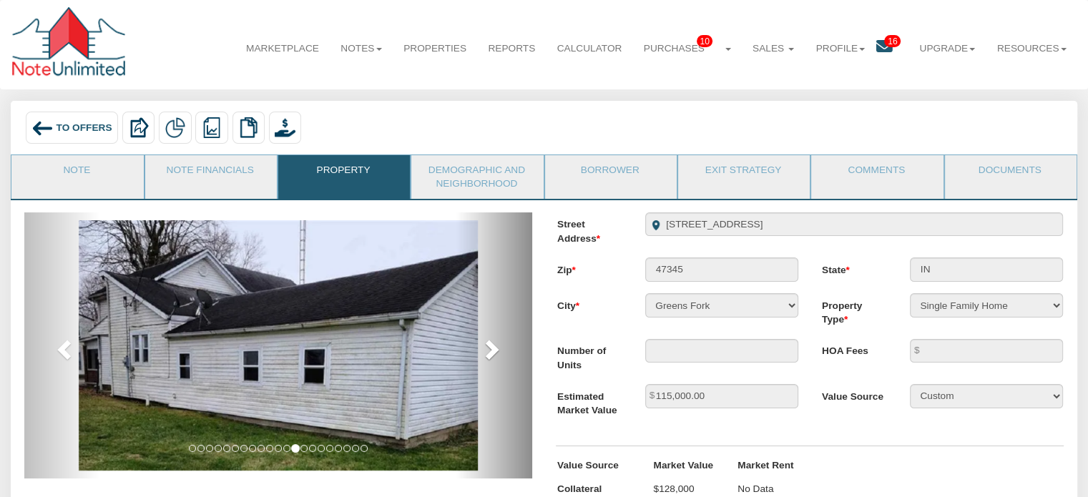
click at [491, 351] on span at bounding box center [490, 348] width 21 height 21
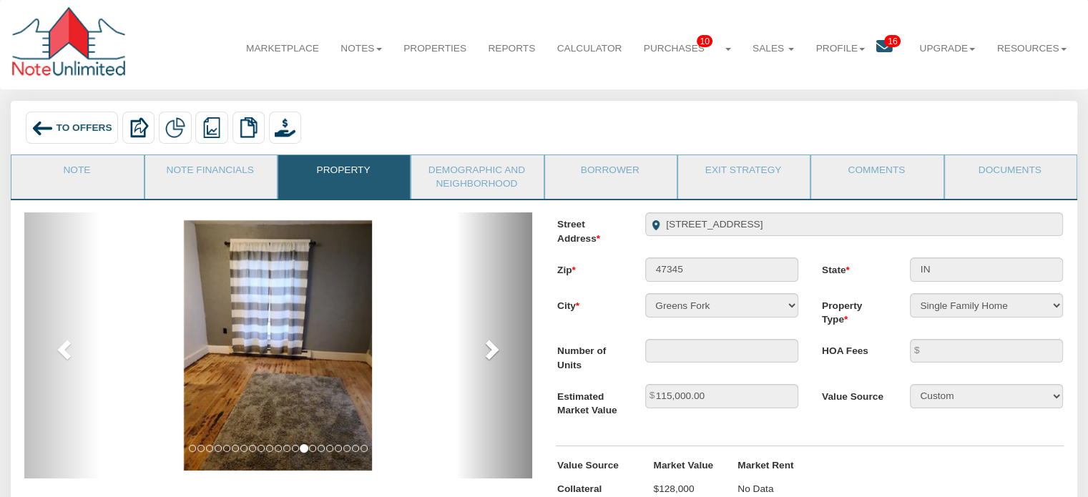
click at [491, 351] on span at bounding box center [490, 348] width 21 height 21
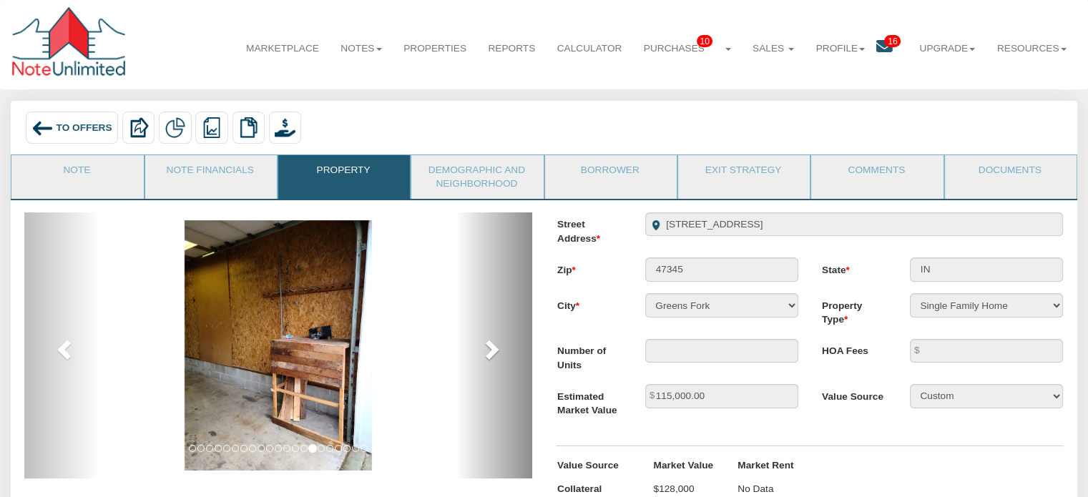
click at [491, 351] on span at bounding box center [490, 348] width 21 height 21
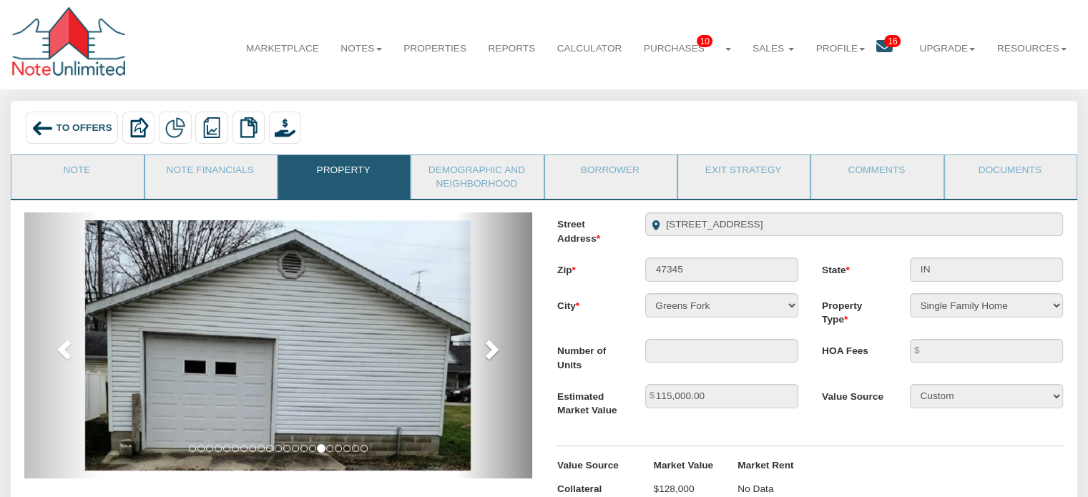
click at [491, 351] on span at bounding box center [490, 348] width 21 height 21
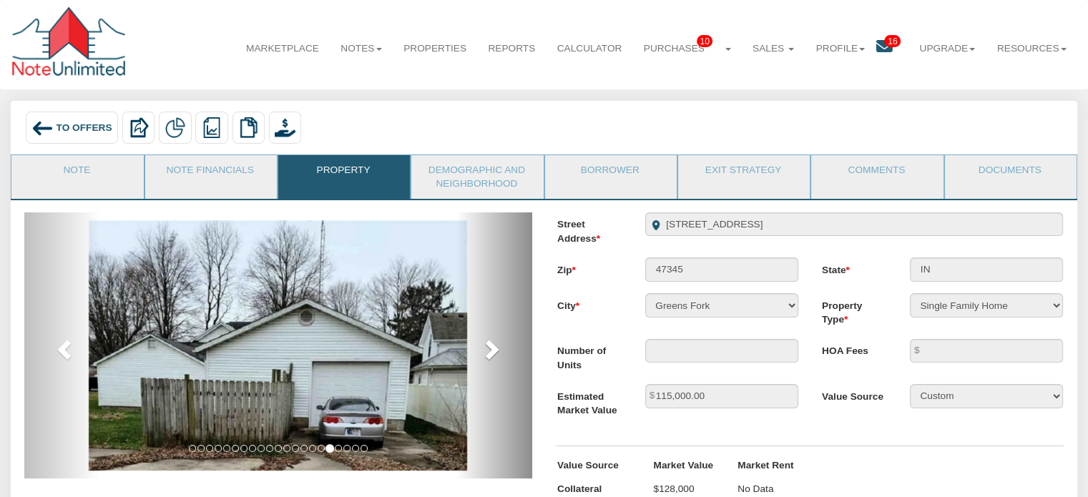
click at [491, 351] on span at bounding box center [490, 348] width 21 height 21
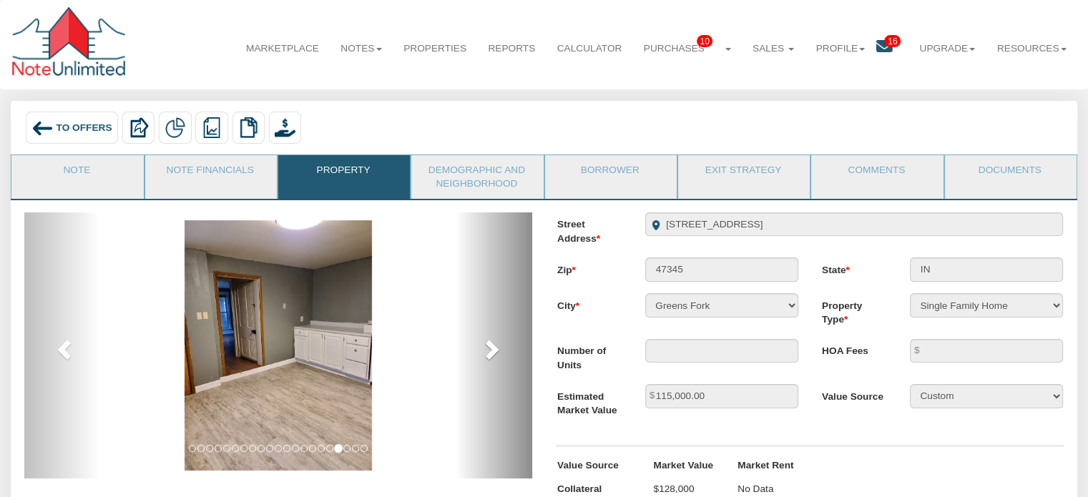
click at [491, 351] on span at bounding box center [490, 348] width 21 height 21
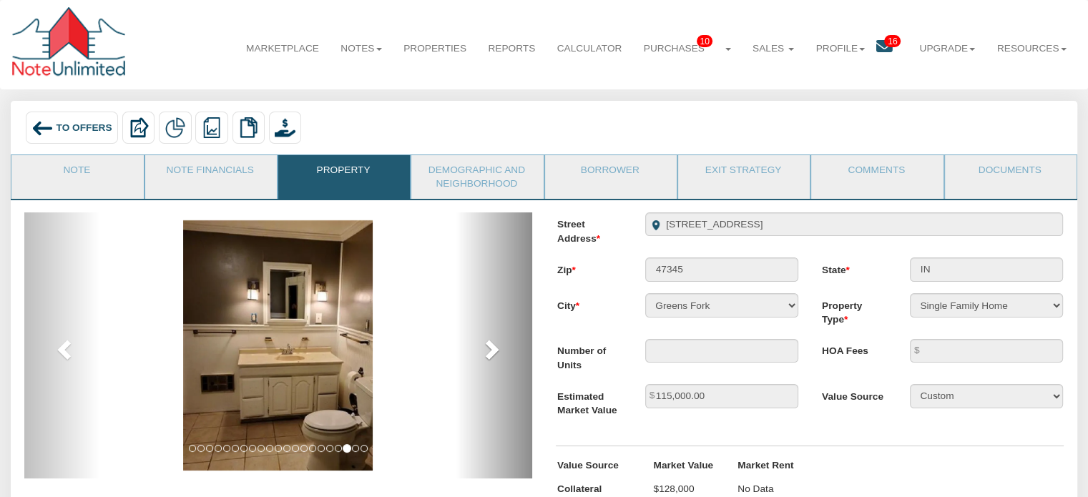
click at [491, 351] on span at bounding box center [490, 348] width 21 height 21
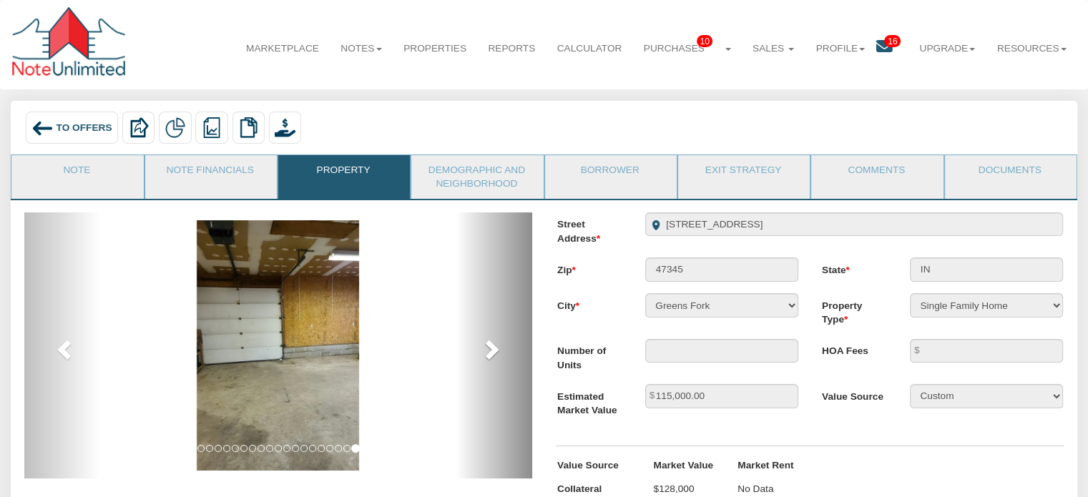
click at [491, 351] on span at bounding box center [490, 348] width 21 height 21
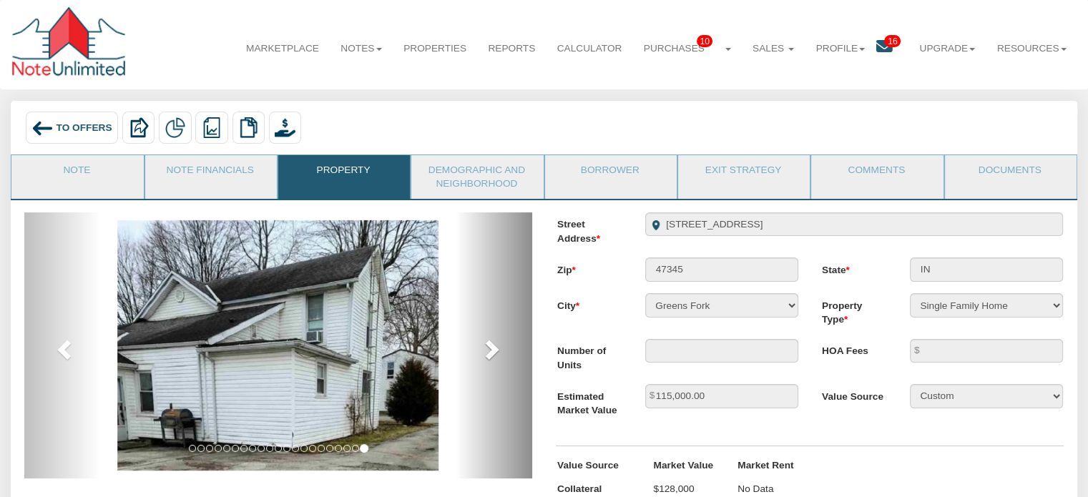
click at [489, 351] on span at bounding box center [490, 348] width 21 height 21
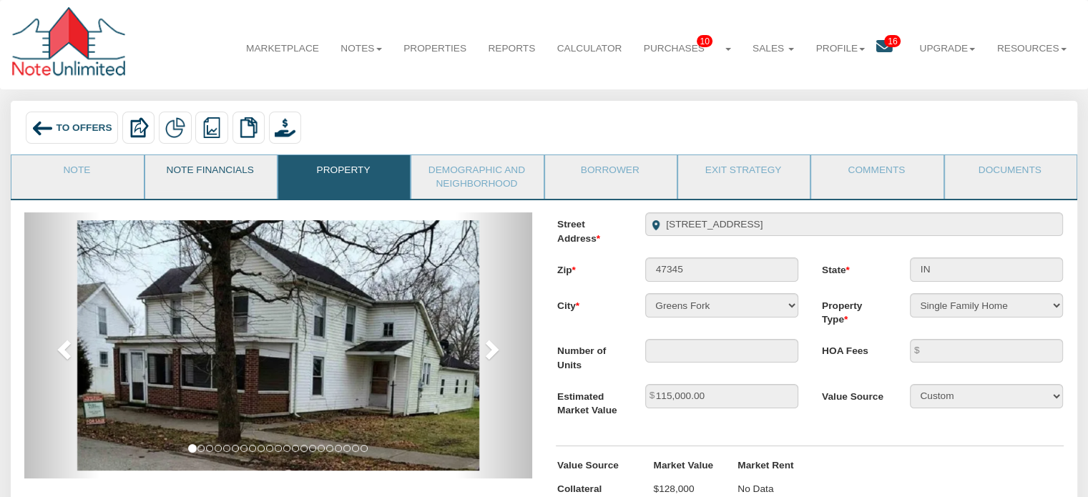
click at [207, 174] on link "Note Financials" at bounding box center [210, 173] width 130 height 36
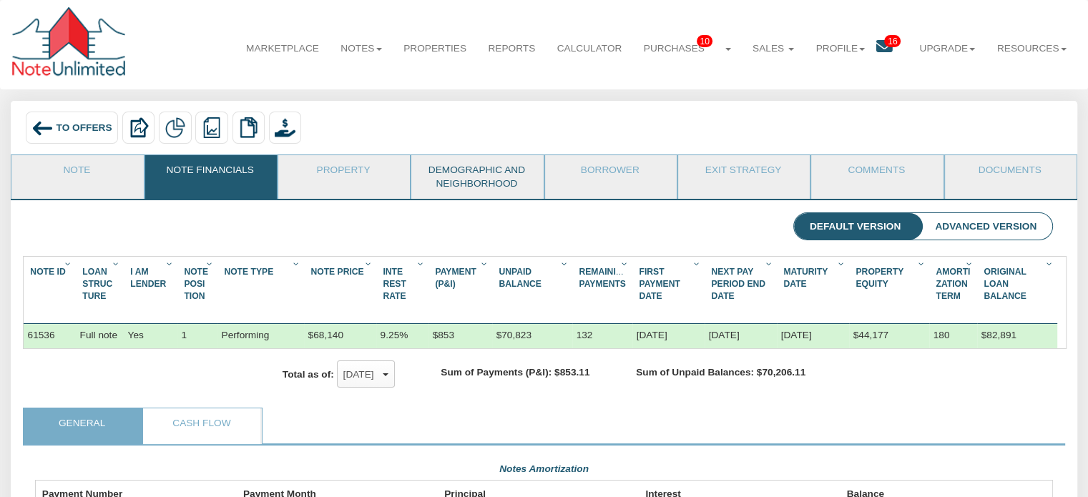
click at [472, 177] on link "Demographic and Neighborhood" at bounding box center [476, 177] width 130 height 44
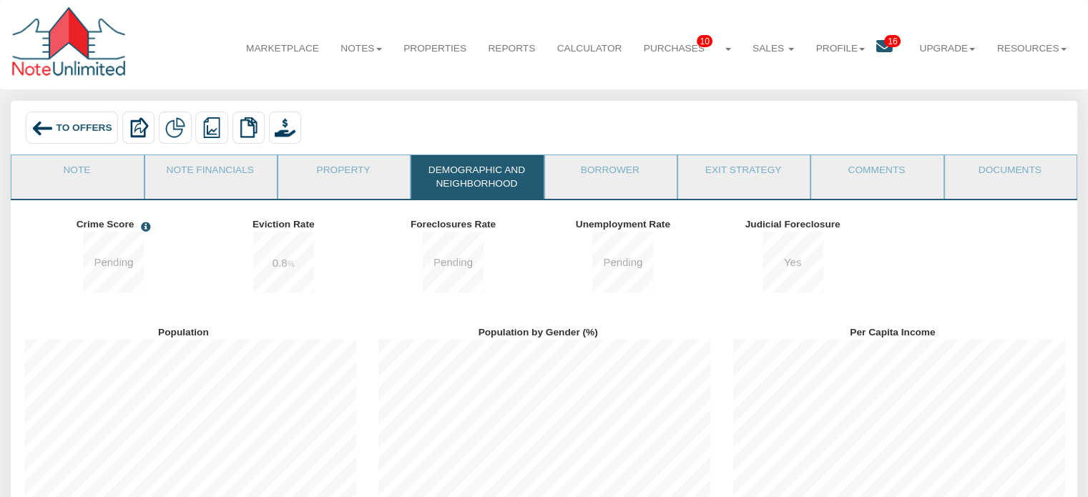
click at [74, 121] on div "To Offers" at bounding box center [72, 128] width 92 height 33
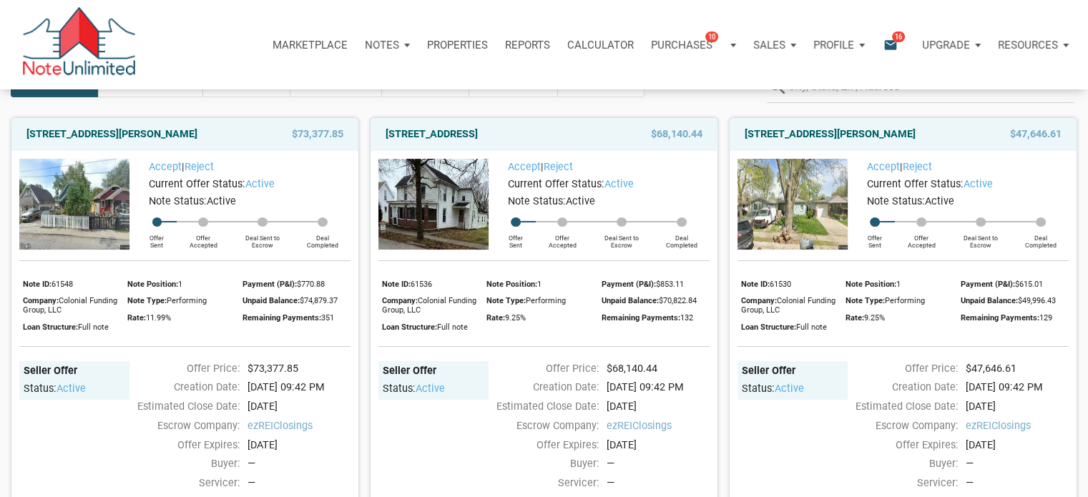
scroll to position [72, 0]
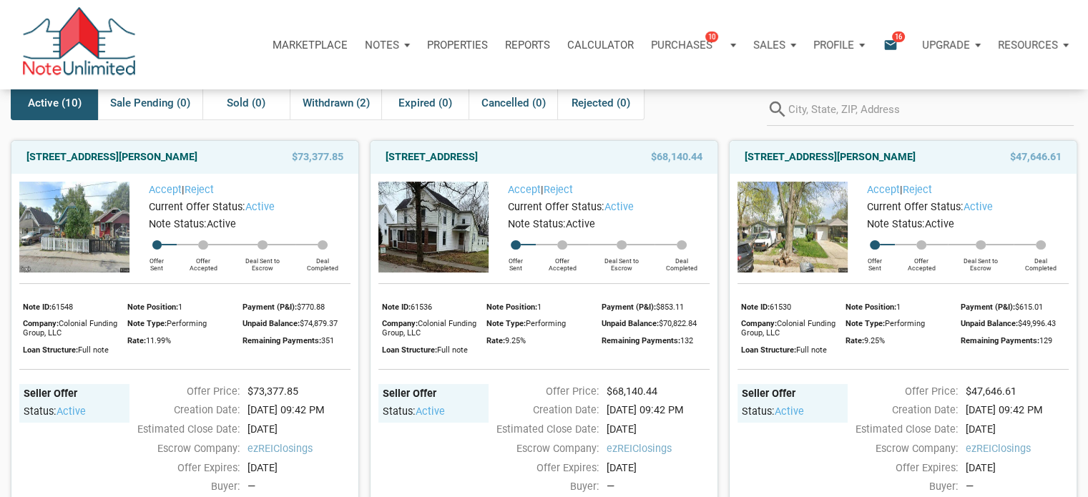
click at [80, 214] on img at bounding box center [74, 227] width 110 height 91
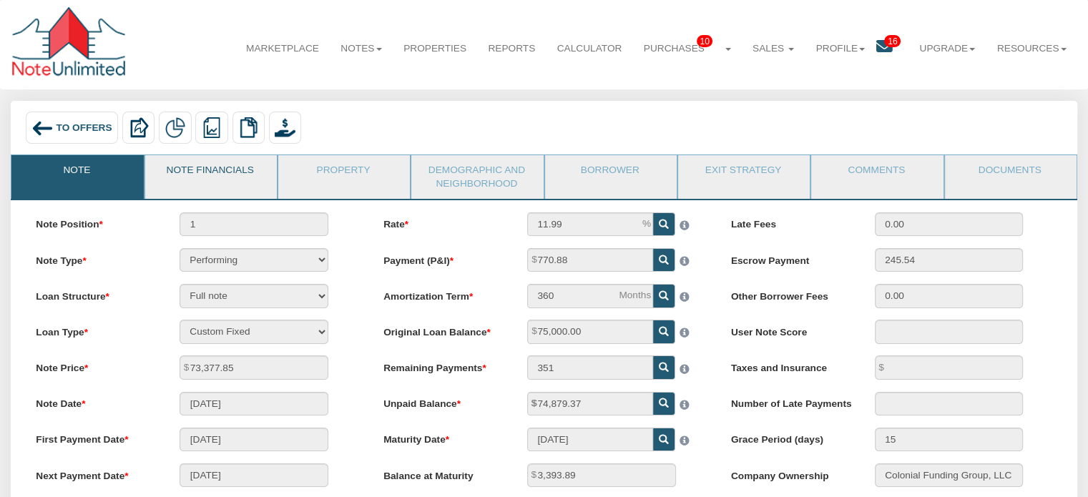
click at [226, 170] on link "Note Financials" at bounding box center [210, 173] width 130 height 36
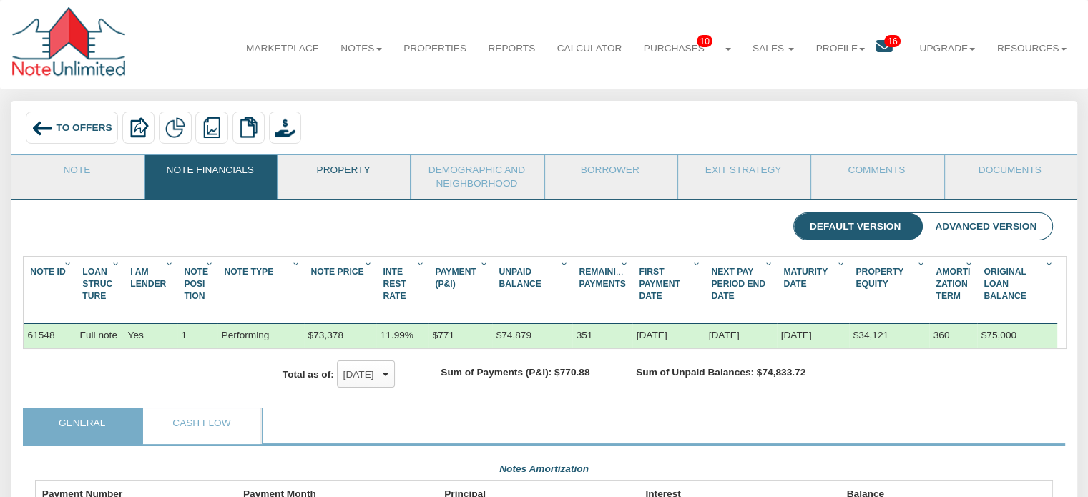
click at [364, 171] on link "Property" at bounding box center [343, 173] width 130 height 36
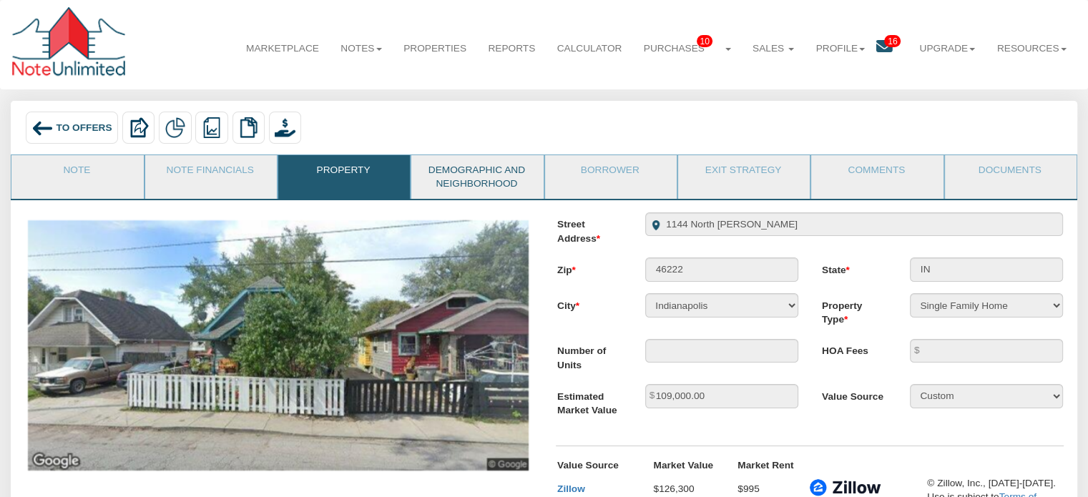
click at [486, 182] on link "Demographic and Neighborhood" at bounding box center [476, 177] width 130 height 44
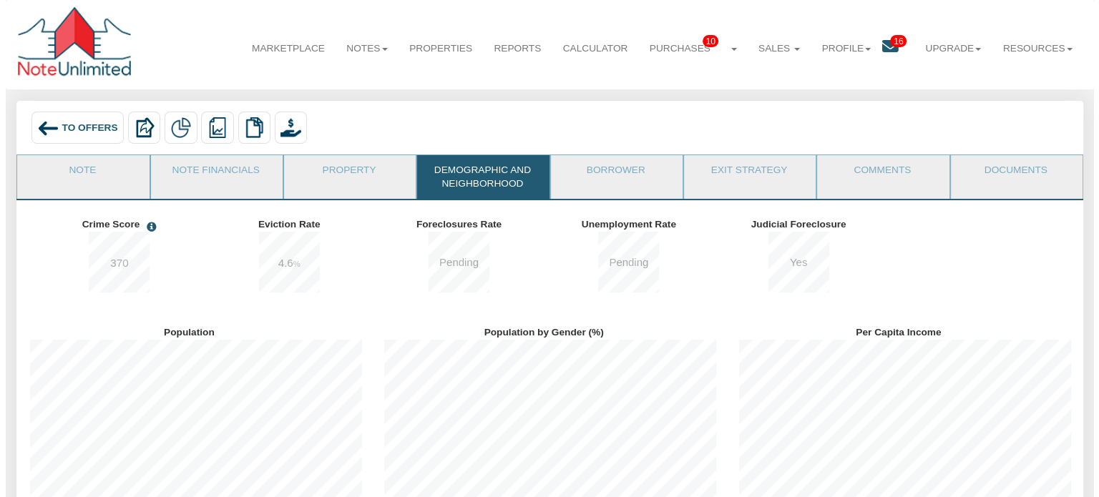
scroll to position [197, 355]
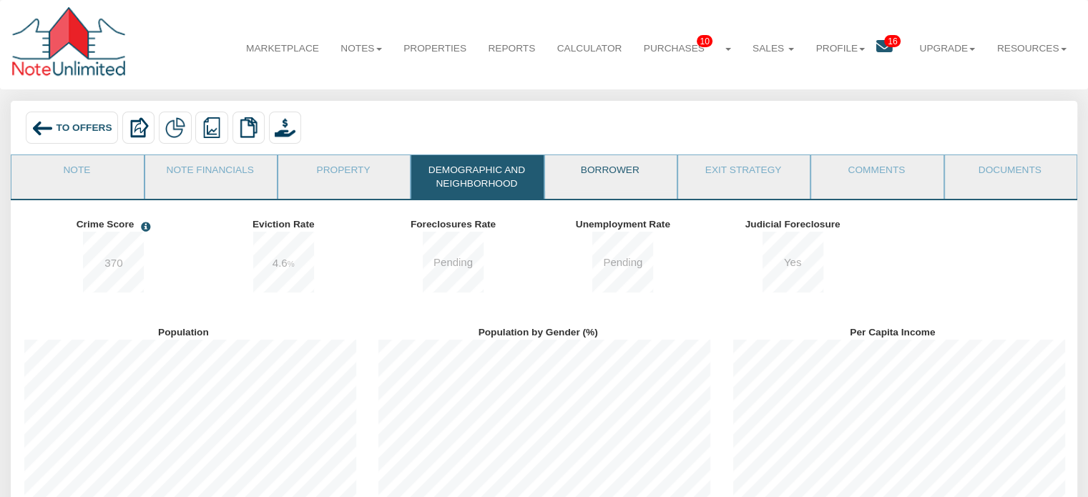
click at [606, 175] on link "Borrower" at bounding box center [610, 173] width 130 height 36
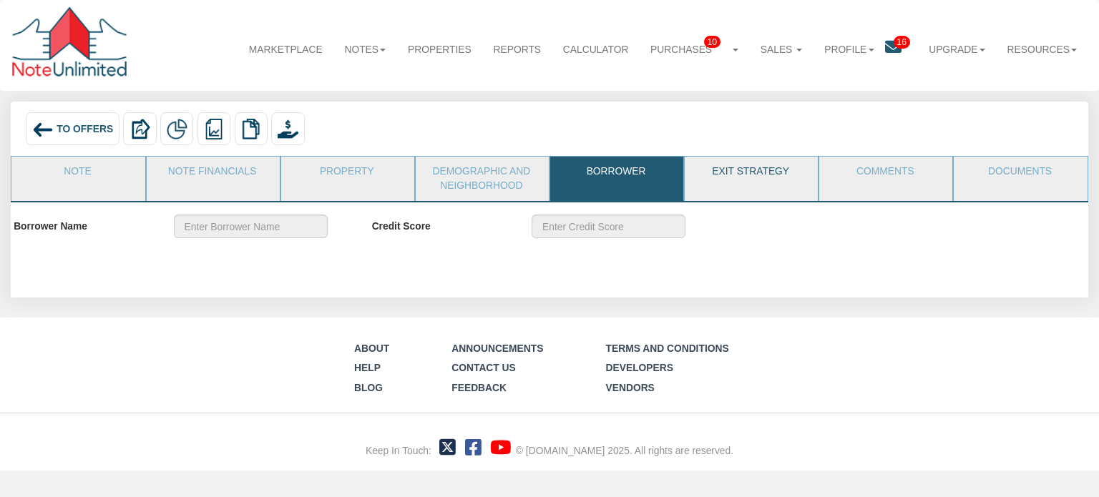
click at [751, 172] on link "Exit Strategy" at bounding box center [751, 175] width 132 height 36
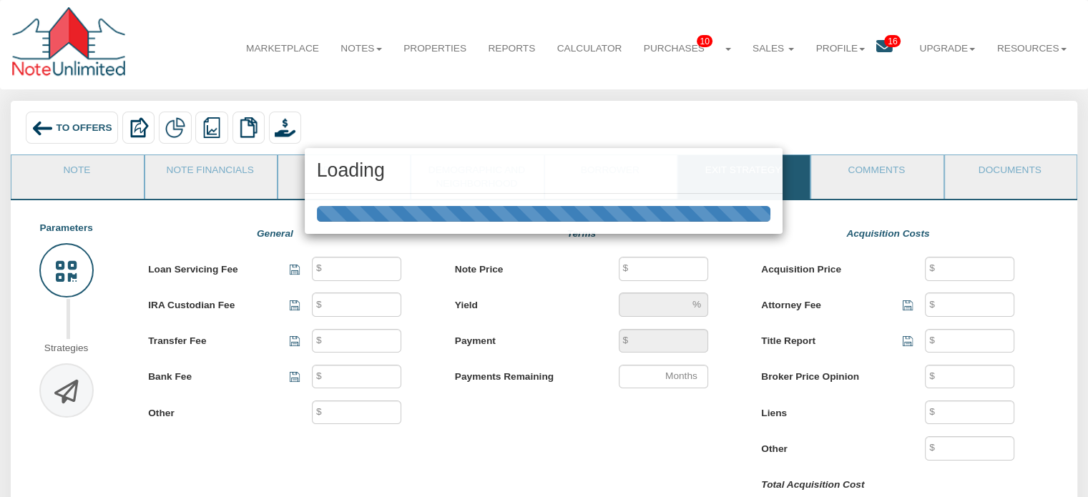
type input "40"
type input "25"
type input "500"
type input "250"
type input "73,377"
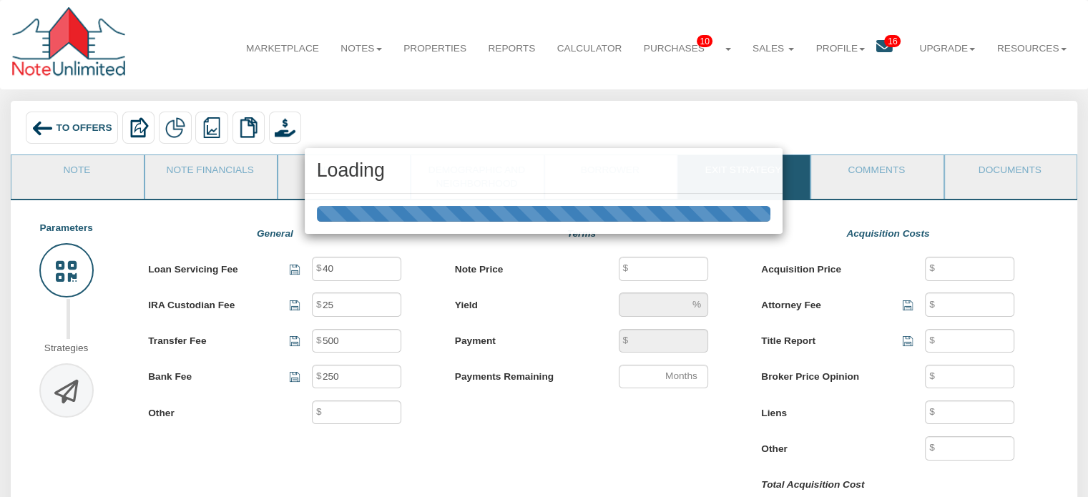
type input "12.3"
type input "770.88"
type input "351"
type input "73,377"
type input "500"
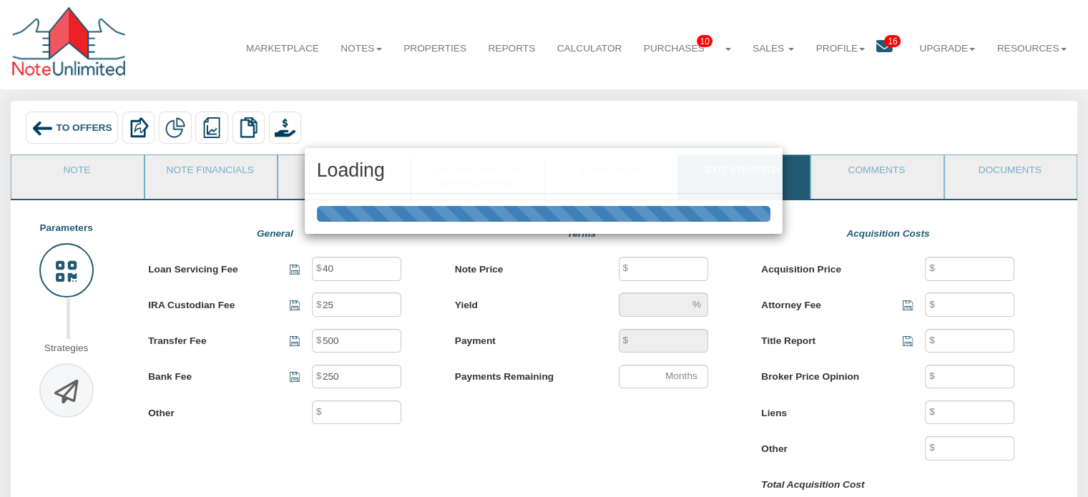
type input "100"
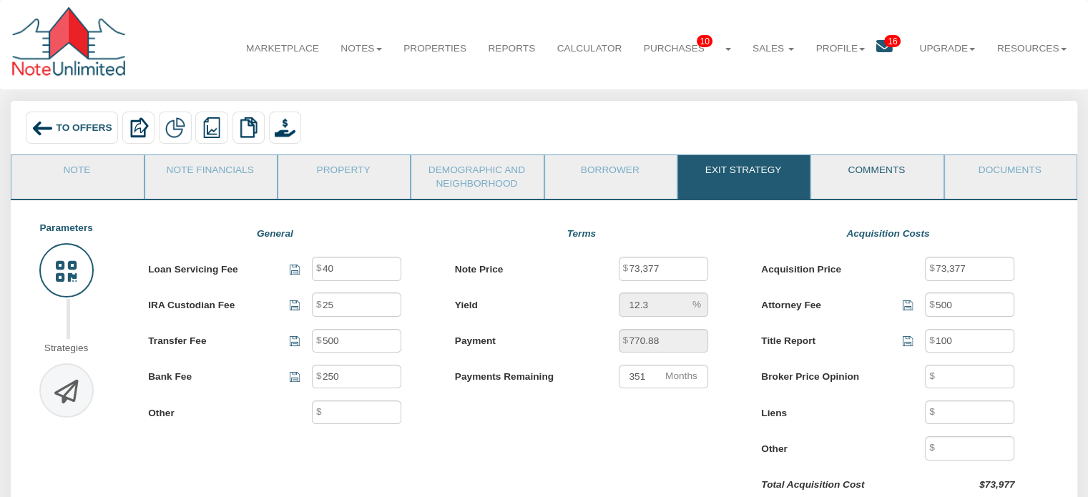
click at [855, 175] on link "Comments" at bounding box center [876, 173] width 130 height 36
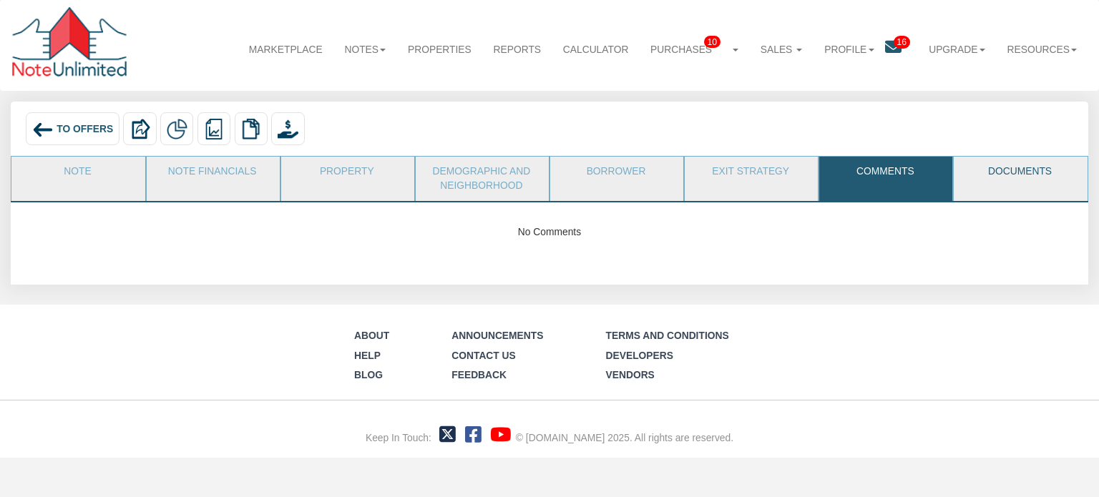
click at [1023, 170] on link "Documents" at bounding box center [1020, 175] width 132 height 36
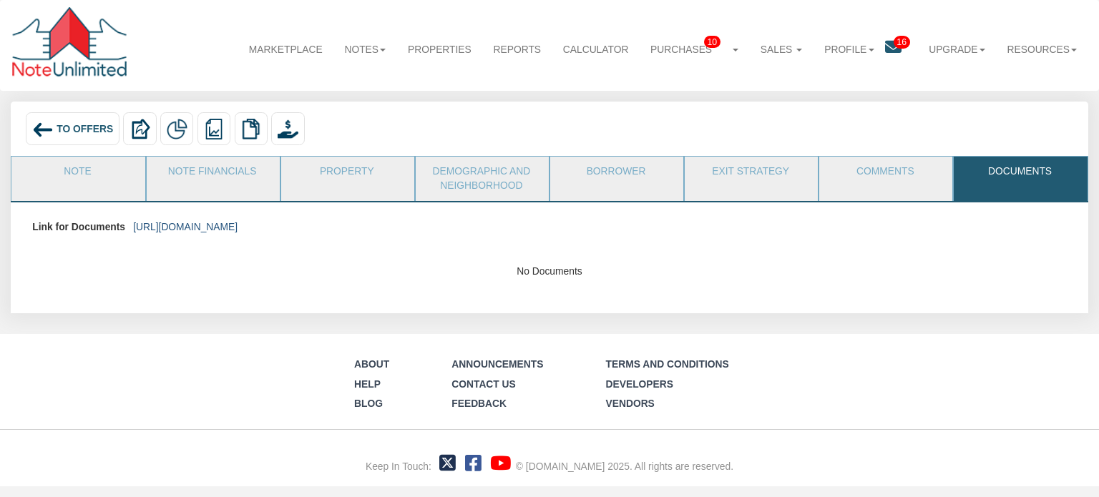
click at [238, 225] on link "[URL][DOMAIN_NAME]" at bounding box center [185, 226] width 104 height 11
